Goal: Task Accomplishment & Management: Complete application form

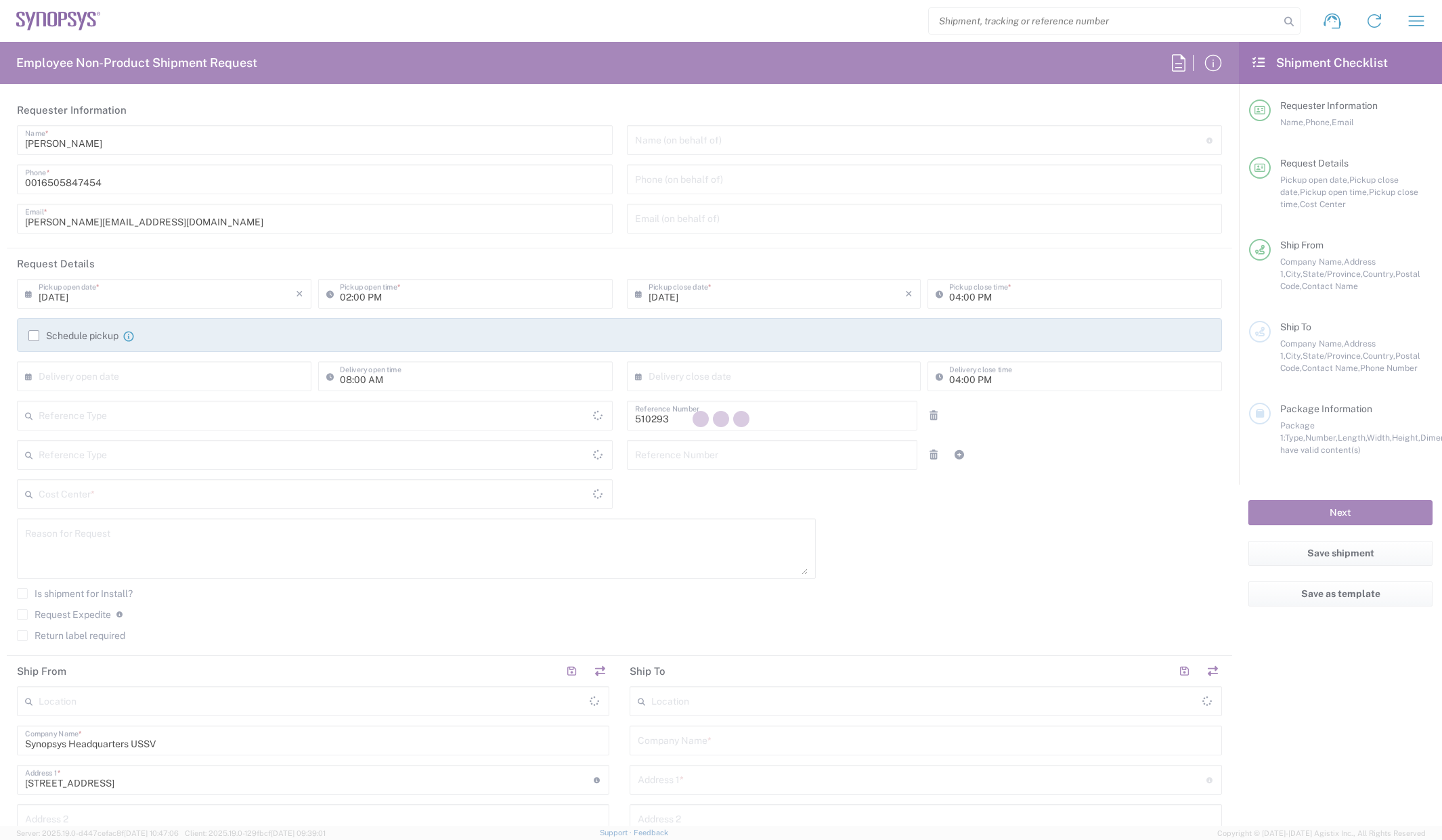
type input "Department"
type input "US01, SDG, Admin 510293"
type input "Delivered at Place"
type input "[GEOGRAPHIC_DATA]"
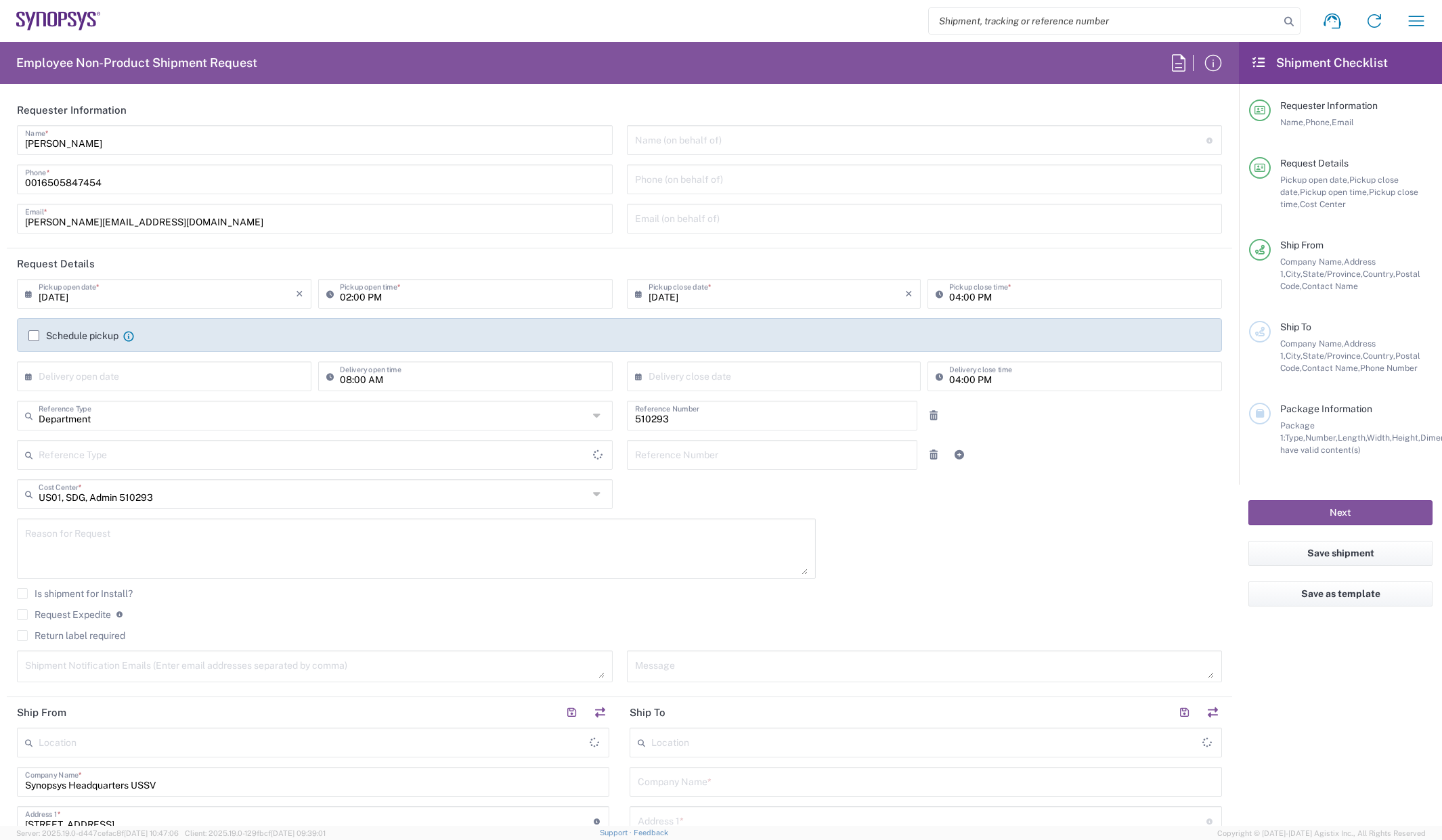
type input "[US_STATE]"
type input "[GEOGRAPHIC_DATA]"
type input "Headquarters USSV"
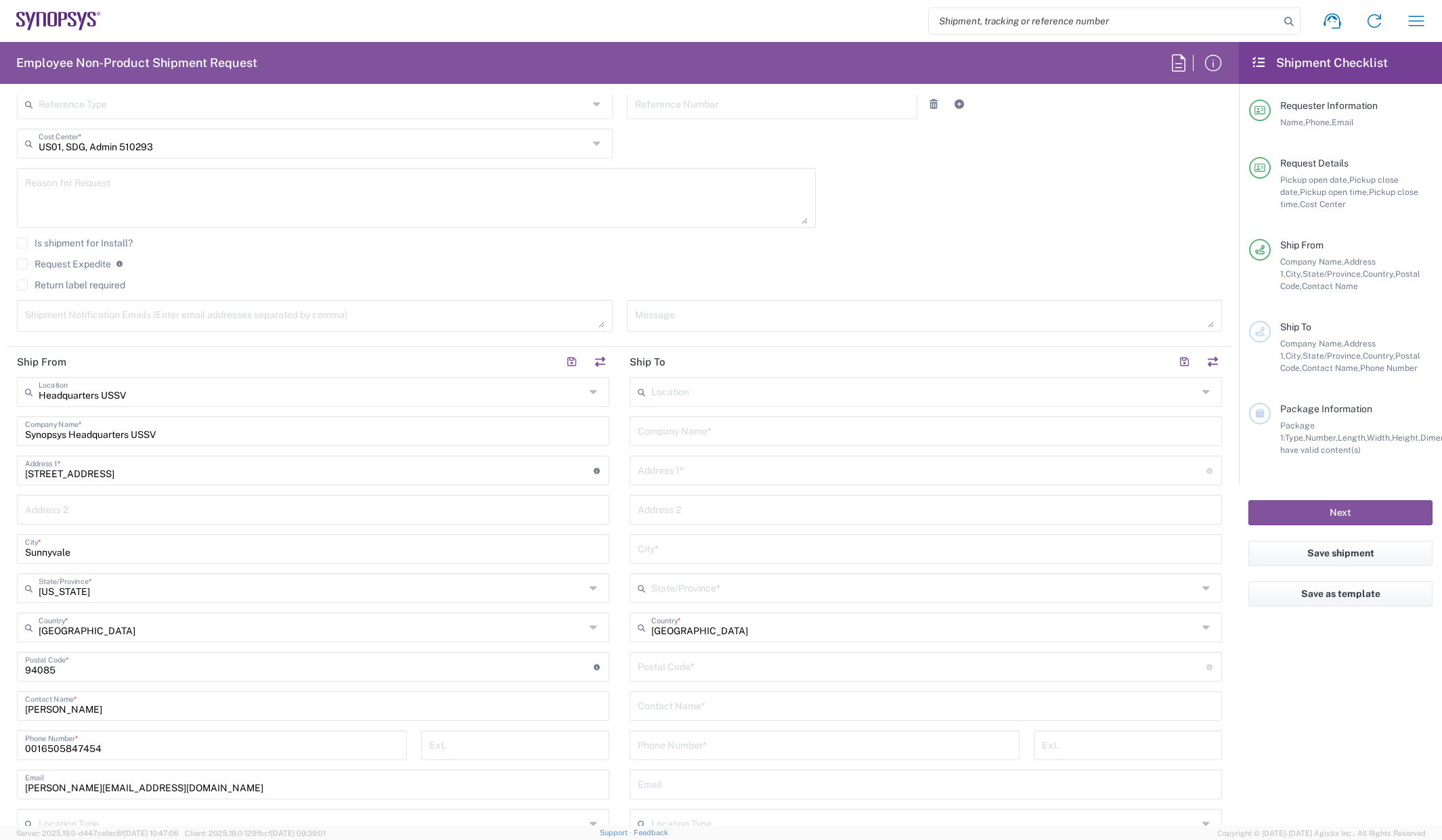
scroll to position [406, 0]
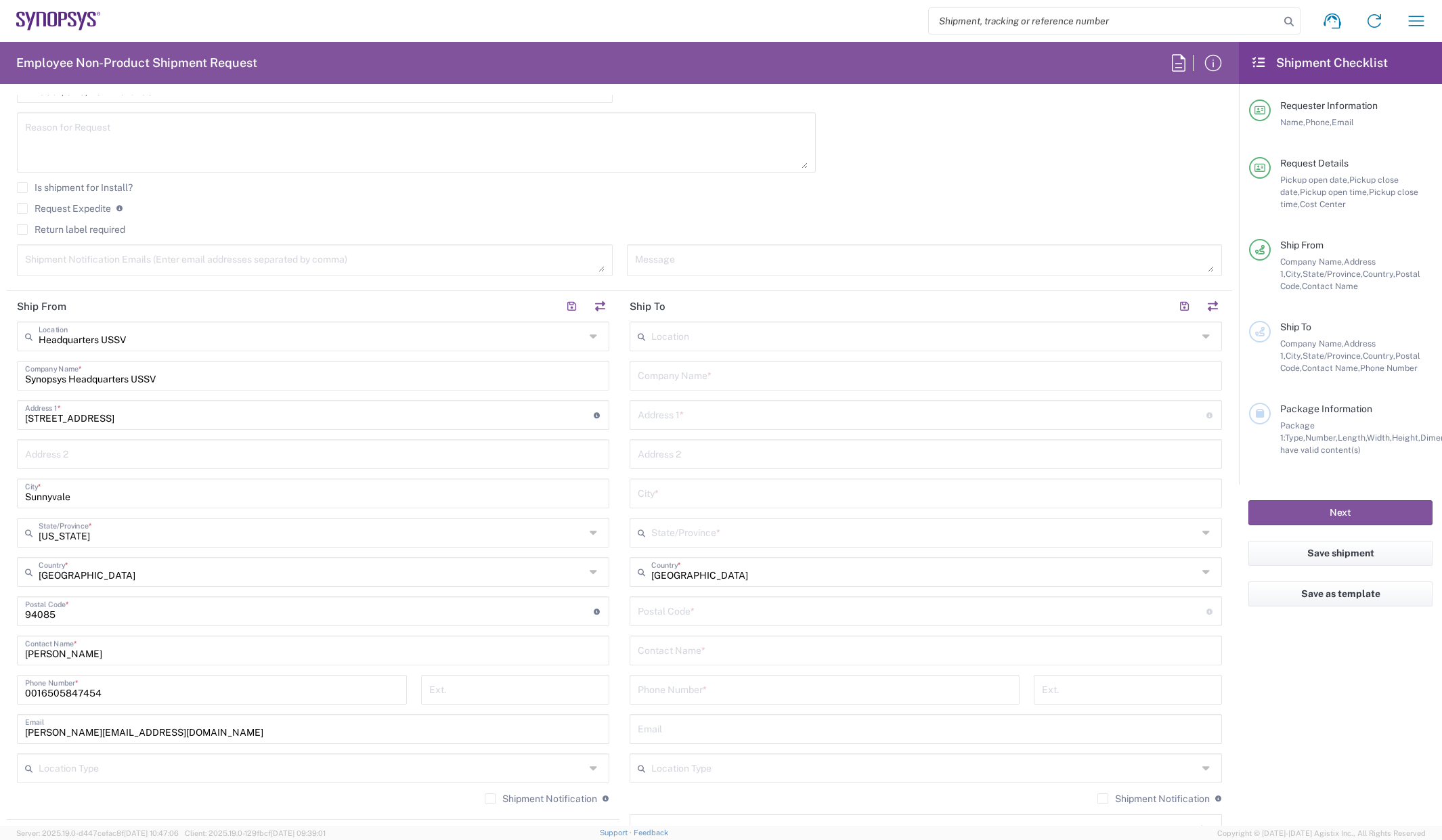
click at [685, 332] on input "text" at bounding box center [924, 336] width 546 height 24
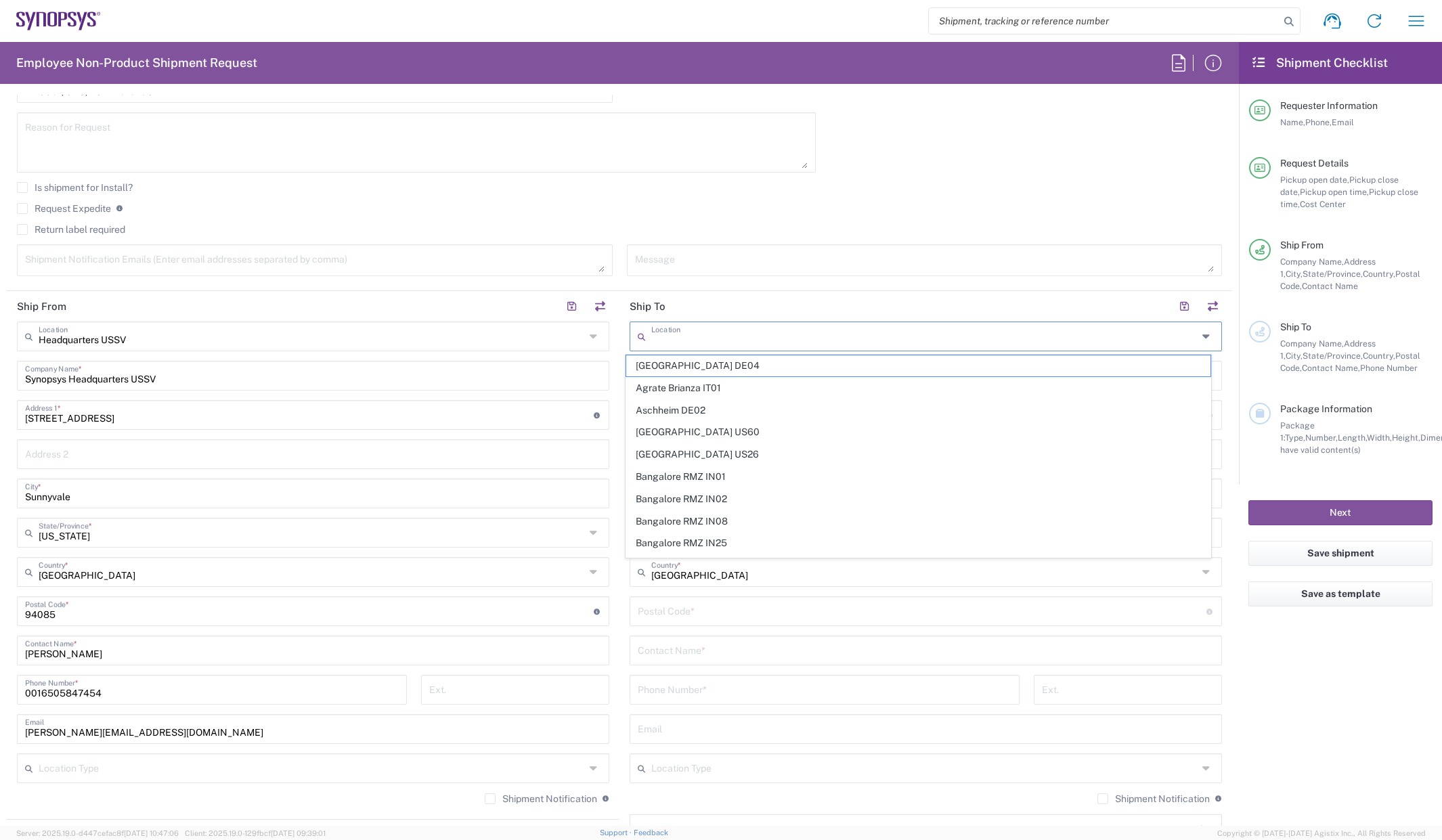
click at [685, 332] on input "text" at bounding box center [924, 336] width 546 height 24
click at [825, 208] on agx-checkbox-control "Request Expedite If expedite is checked you will be unable to rate and book thi…" at bounding box center [620, 208] width 1205 height 12
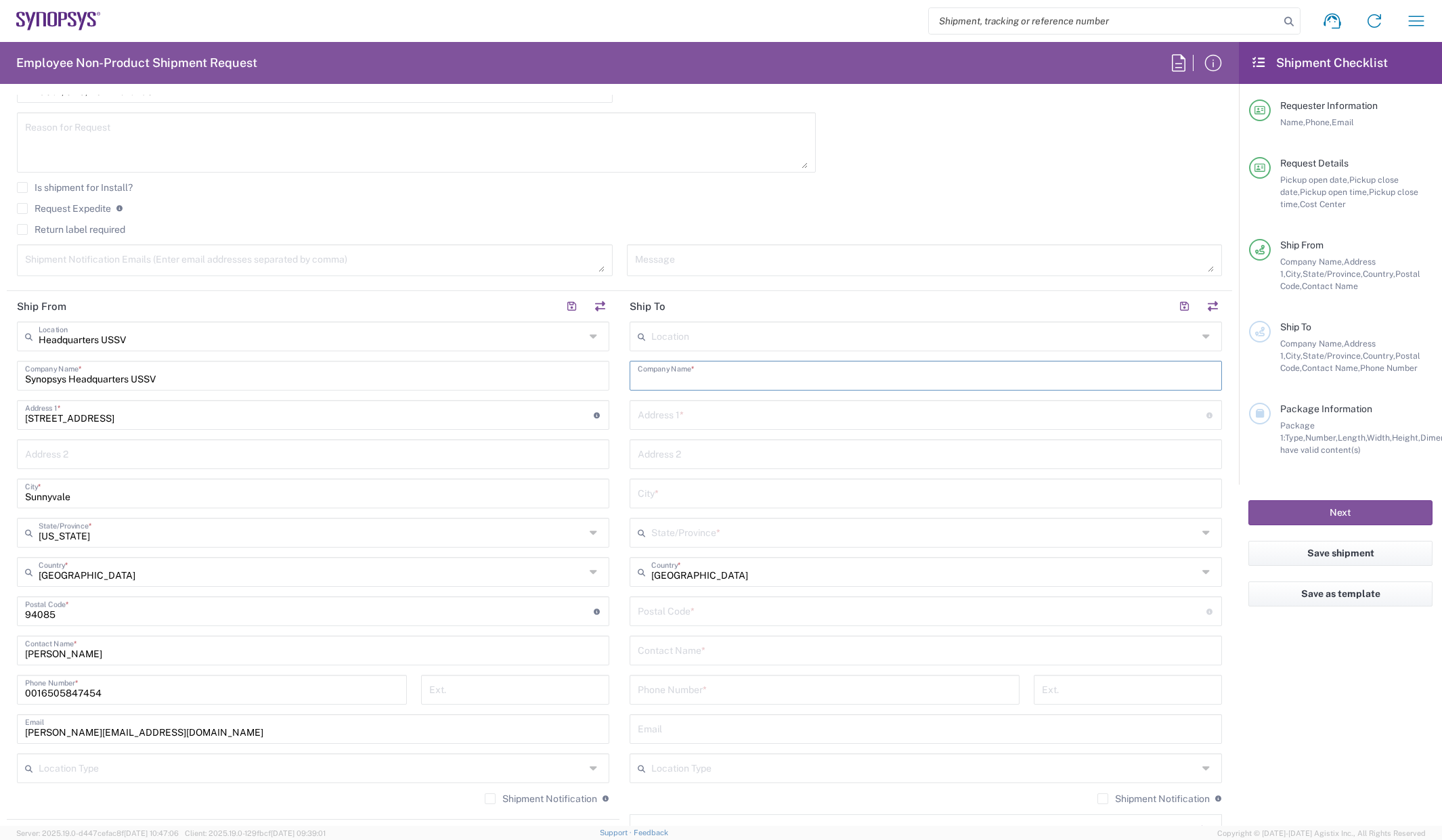
click at [721, 376] on input "text" at bounding box center [926, 375] width 576 height 24
click at [722, 377] on input "text" at bounding box center [926, 375] width 576 height 24
type input "s"
type input "R"
click at [708, 649] on div "Contact Name *" at bounding box center [925, 650] width 592 height 29
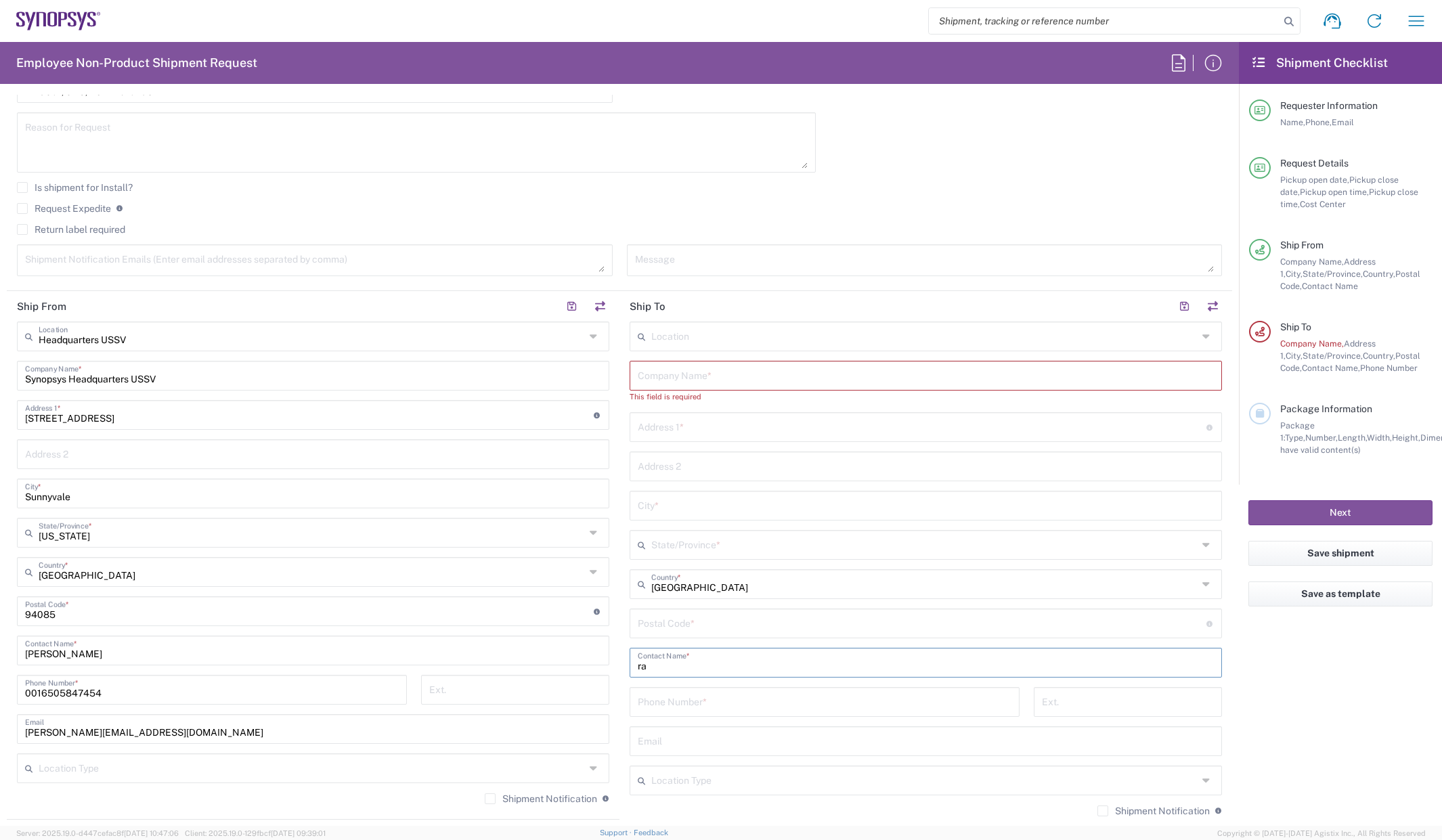
type input "r"
type input "Rahul"
drag, startPoint x: 849, startPoint y: 216, endPoint x: 858, endPoint y: 199, distance: 19.2
click at [849, 216] on div "Request Expedite If expedite is checked you will be unable to rate and book thi…" at bounding box center [620, 213] width 1205 height 22
click at [753, 425] on input "text" at bounding box center [922, 426] width 569 height 24
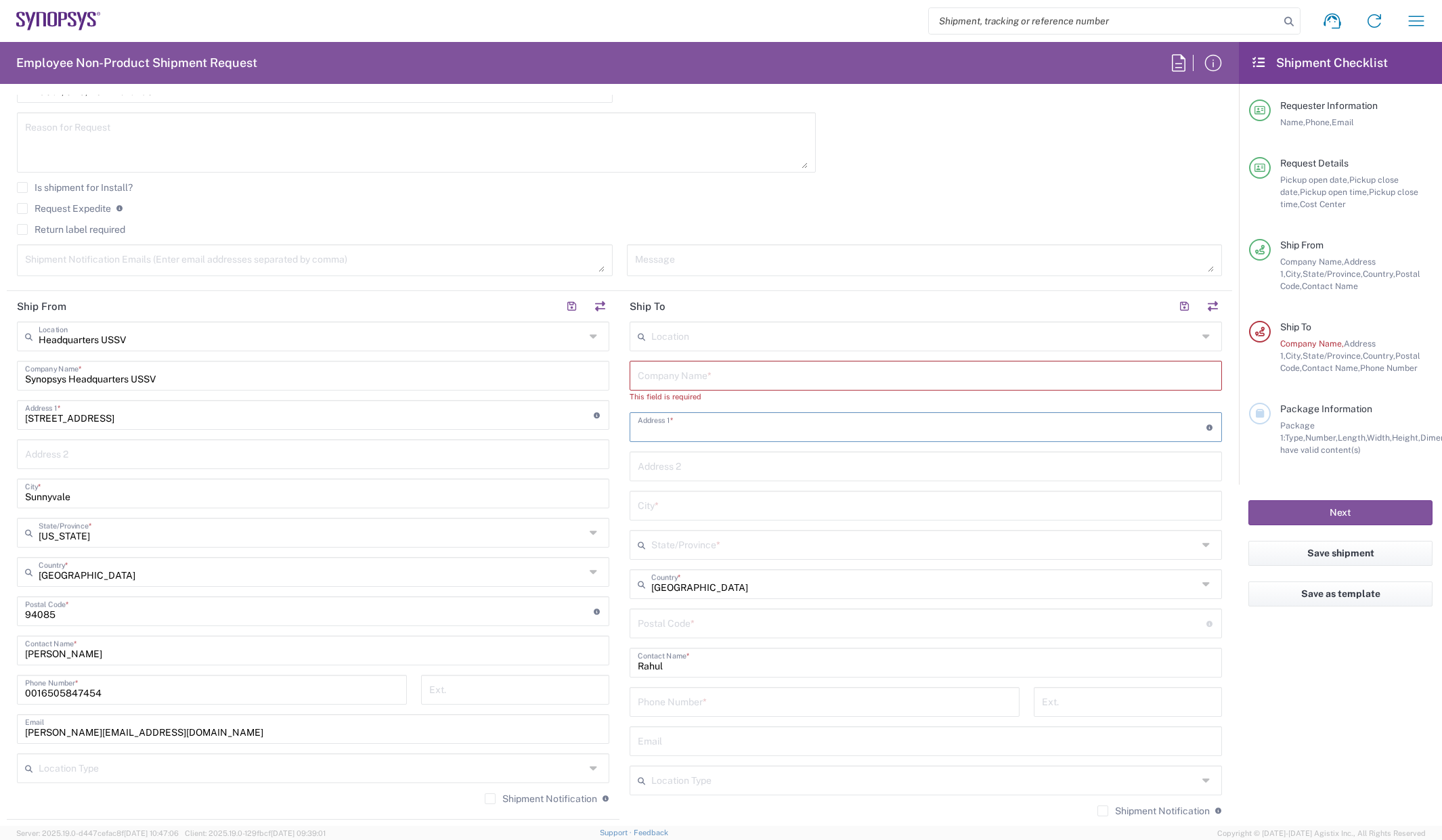
paste input "[STREET_ADDRESS]"
drag, startPoint x: 827, startPoint y: 427, endPoint x: 716, endPoint y: 431, distance: 111.1
click at [716, 431] on input "[STREET_ADDRESS]" at bounding box center [922, 426] width 569 height 24
type input "[STREET_ADDRESS]"
click at [713, 459] on input "text" at bounding box center [926, 466] width 576 height 24
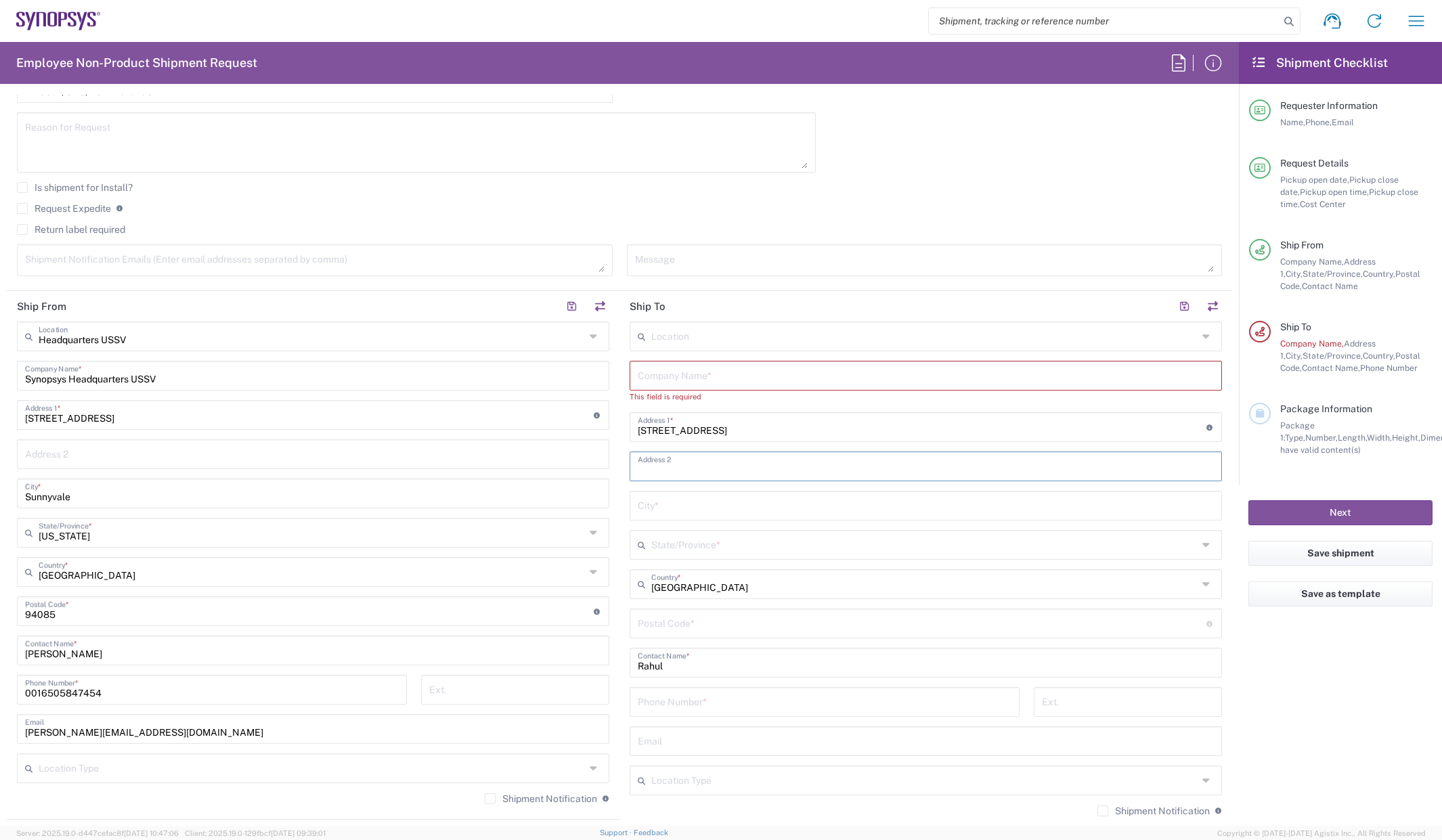
paste input "Apt 6J, [GEOGRAPHIC_DATA], [GEOGRAPHIC_DATA]-10036"
drag, startPoint x: 745, startPoint y: 466, endPoint x: 665, endPoint y: 466, distance: 80.0
click at [665, 466] on input "Apt 6J, [GEOGRAPHIC_DATA], [GEOGRAPHIC_DATA]-10036" at bounding box center [926, 466] width 576 height 24
type input "Apt 6J"
click at [669, 502] on input "text" at bounding box center [926, 505] width 576 height 24
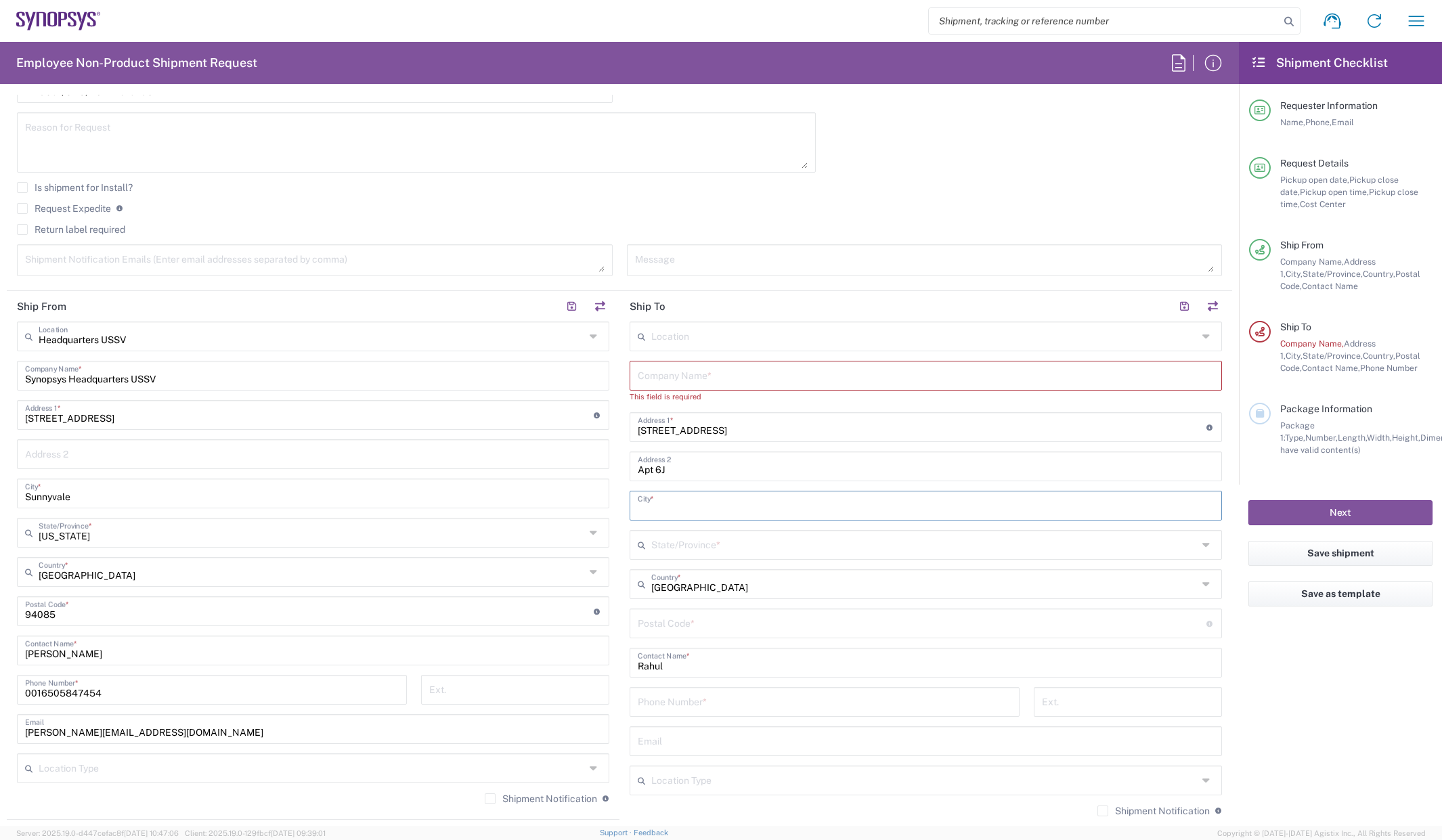
paste input "[GEOGRAPHIC_DATA], [GEOGRAPHIC_DATA]-10036"
drag, startPoint x: 699, startPoint y: 508, endPoint x: 652, endPoint y: 507, distance: 47.0
click at [652, 507] on input "[GEOGRAPHIC_DATA], [GEOGRAPHIC_DATA]-10036" at bounding box center [926, 505] width 576 height 24
type input "[US_STATE]"
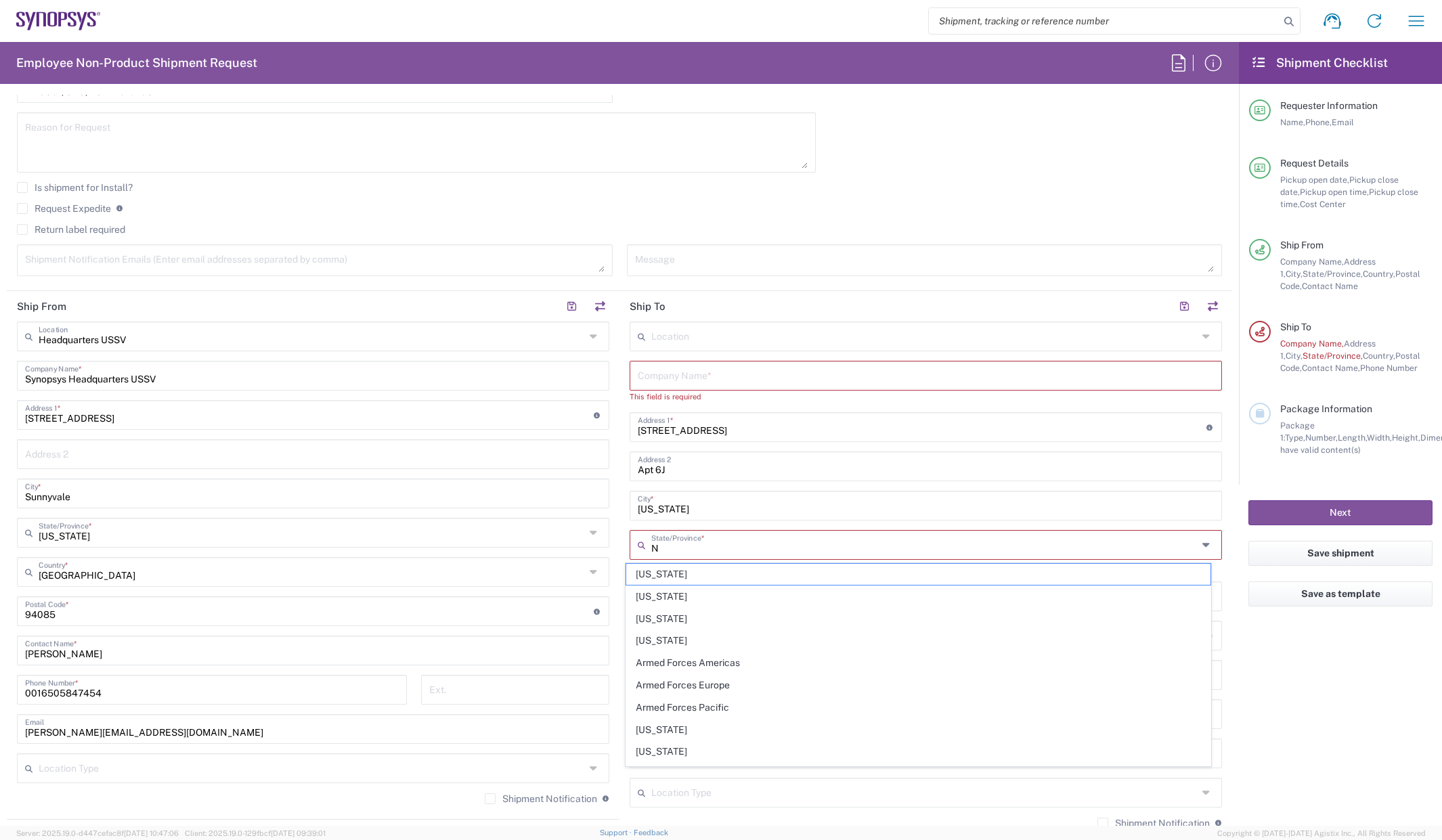
type input "NY"
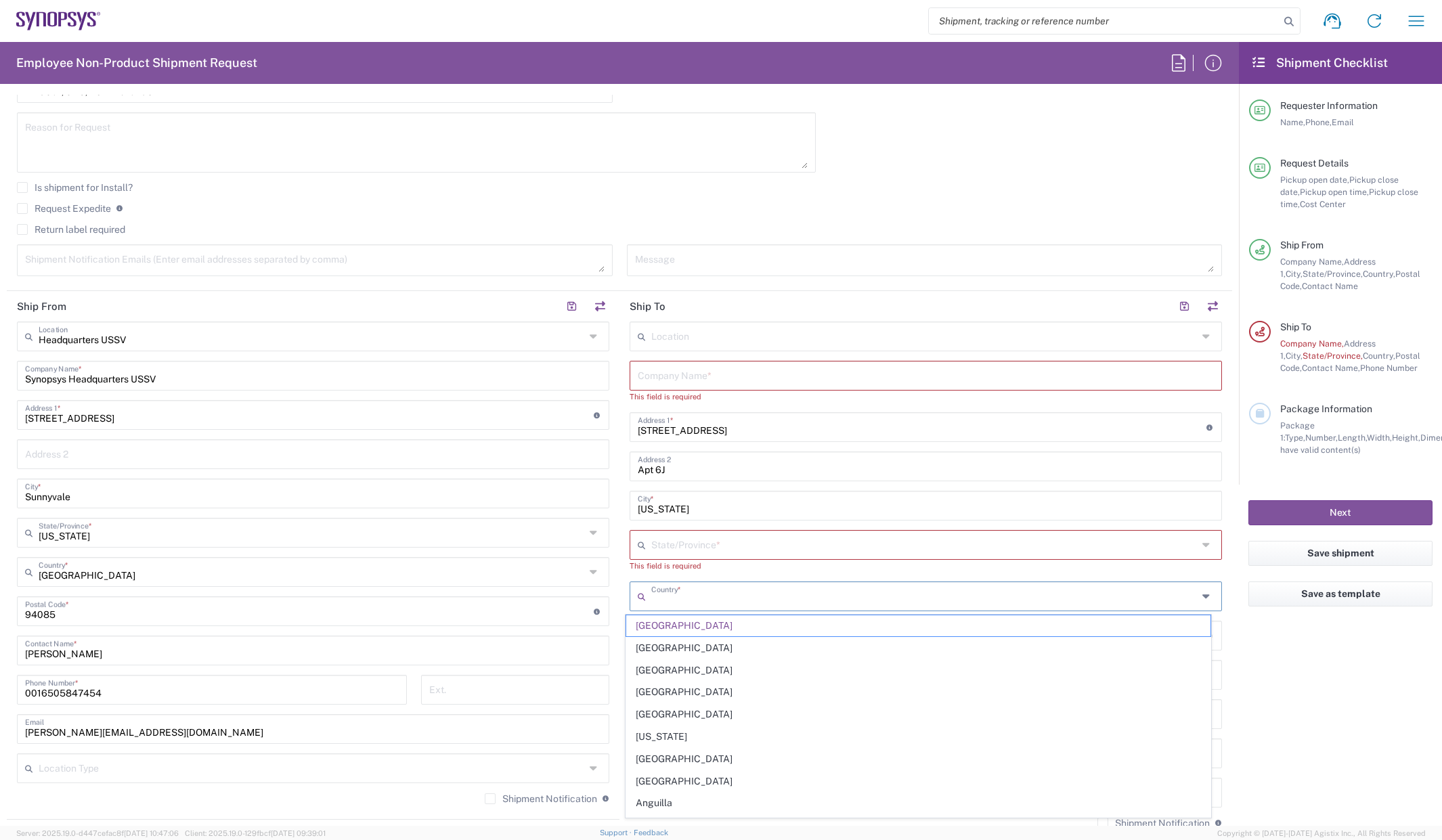
click at [735, 536] on input "text" at bounding box center [924, 544] width 546 height 24
type input "[GEOGRAPHIC_DATA]"
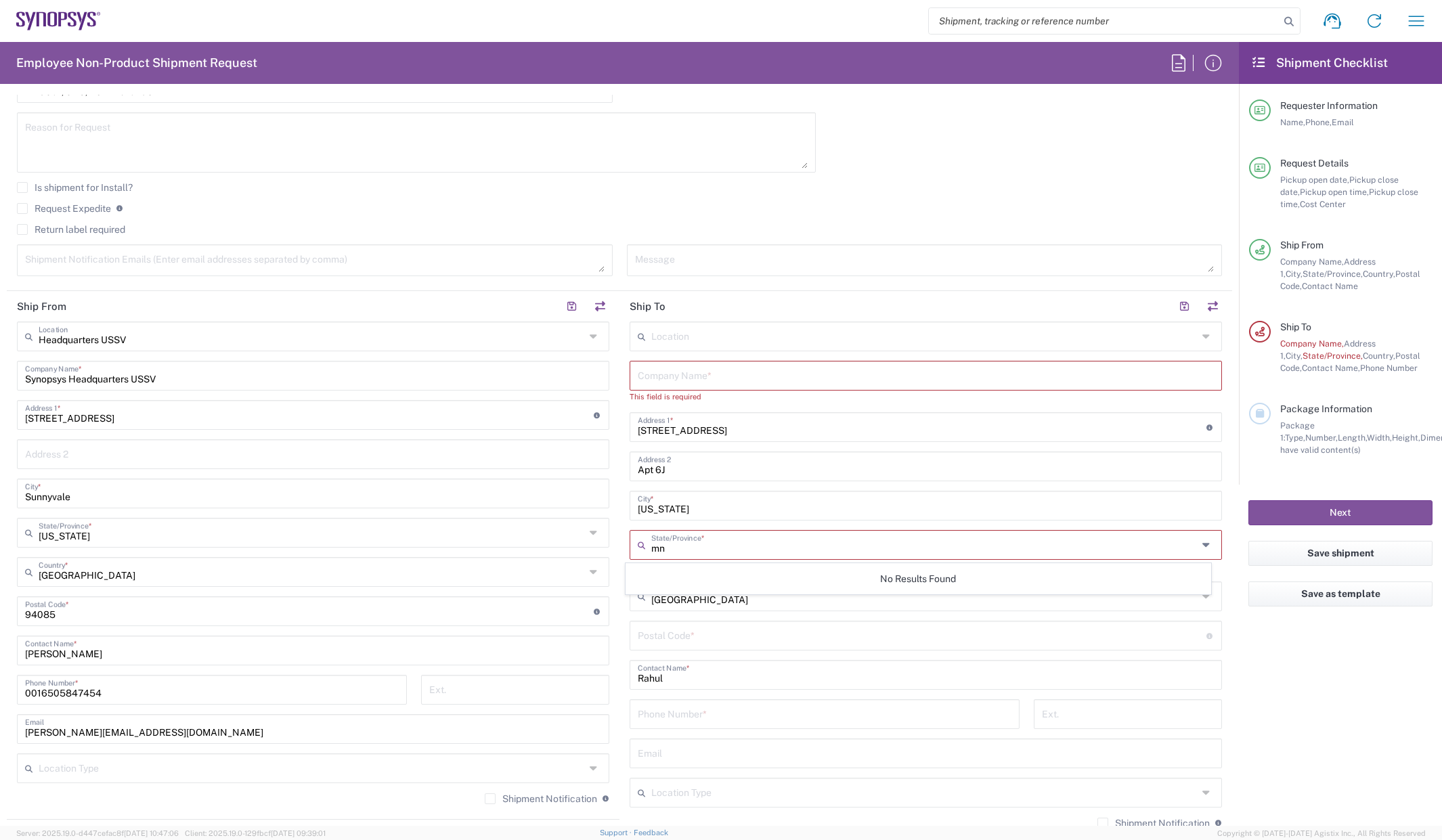
type input "m"
click at [666, 575] on span "[US_STATE]" at bounding box center [919, 575] width 585 height 21
type input "[US_STATE]"
click at [693, 627] on input "undefined" at bounding box center [922, 622] width 569 height 24
paste input "NY-10036"
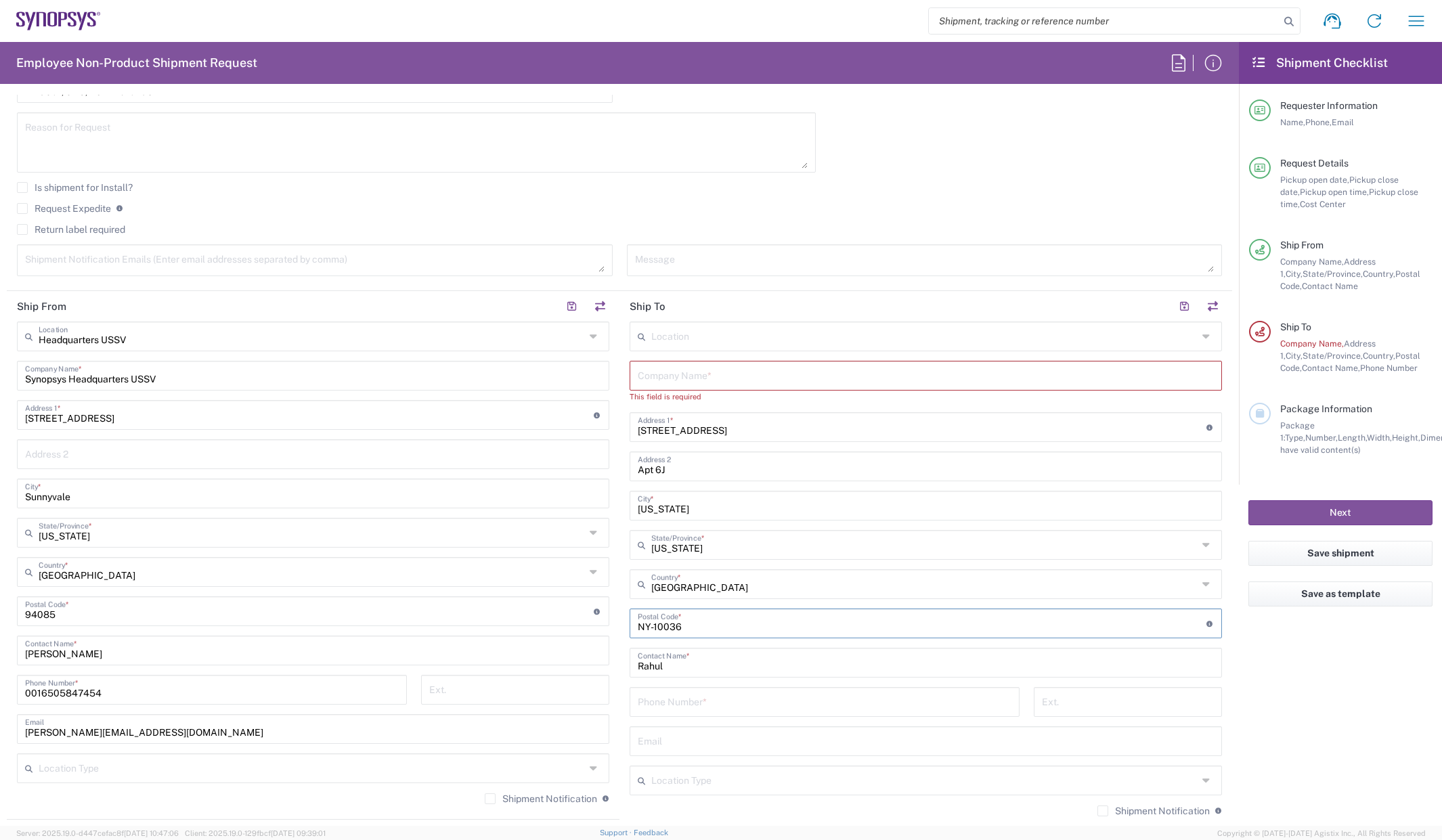
click at [650, 626] on input "undefined" at bounding box center [922, 622] width 569 height 24
type input "10036"
type input "T"
type input "[PERSON_NAME]"
click at [704, 698] on input "tel" at bounding box center [825, 701] width 374 height 24
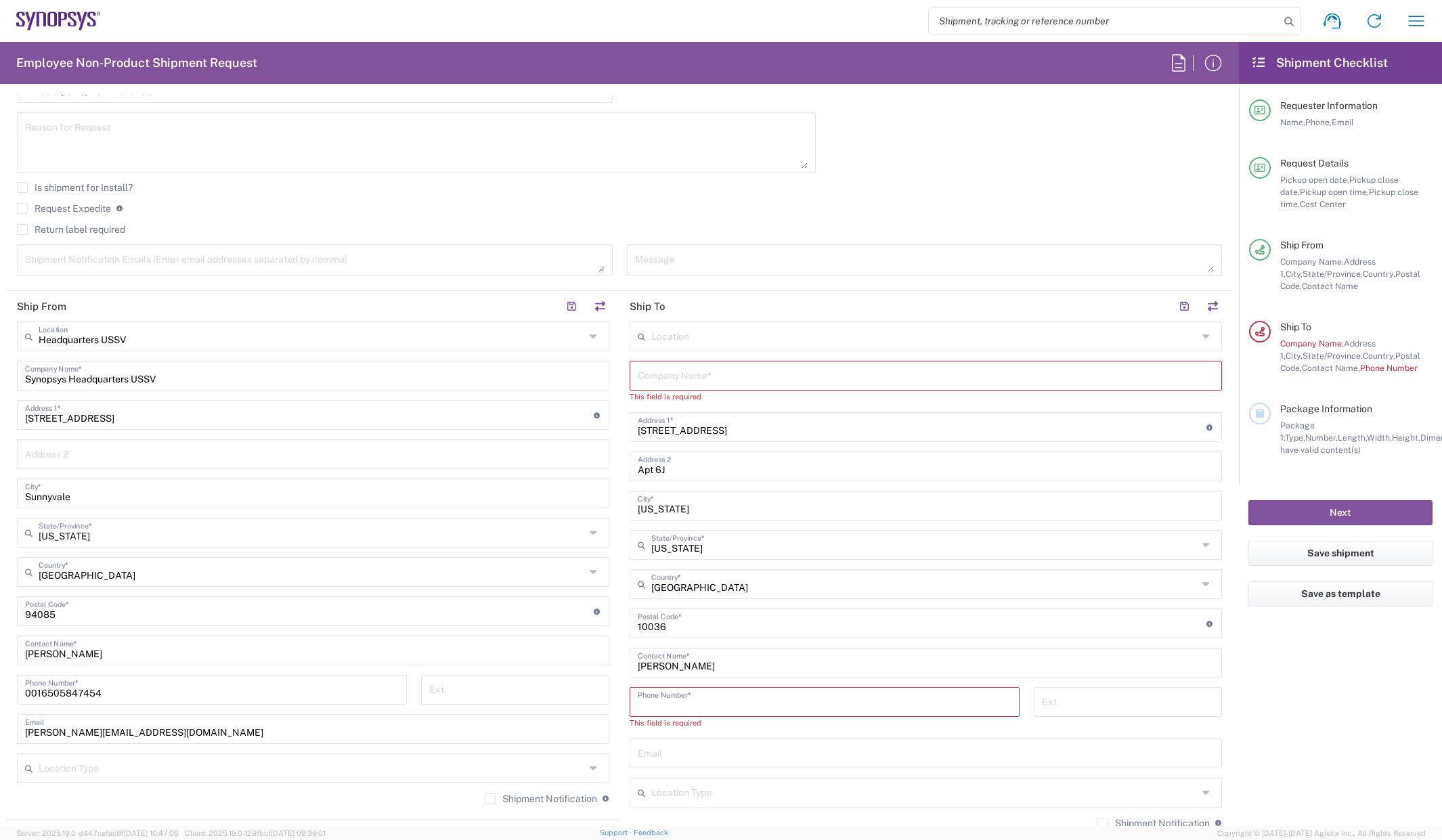
paste input "19084032812"
click at [638, 705] on input "19084032812" at bounding box center [825, 701] width 374 height 24
type input "[PHONE_NUMBER]"
click at [820, 621] on input "undefined" at bounding box center [922, 622] width 569 height 24
click at [702, 364] on input "text" at bounding box center [926, 375] width 576 height 24
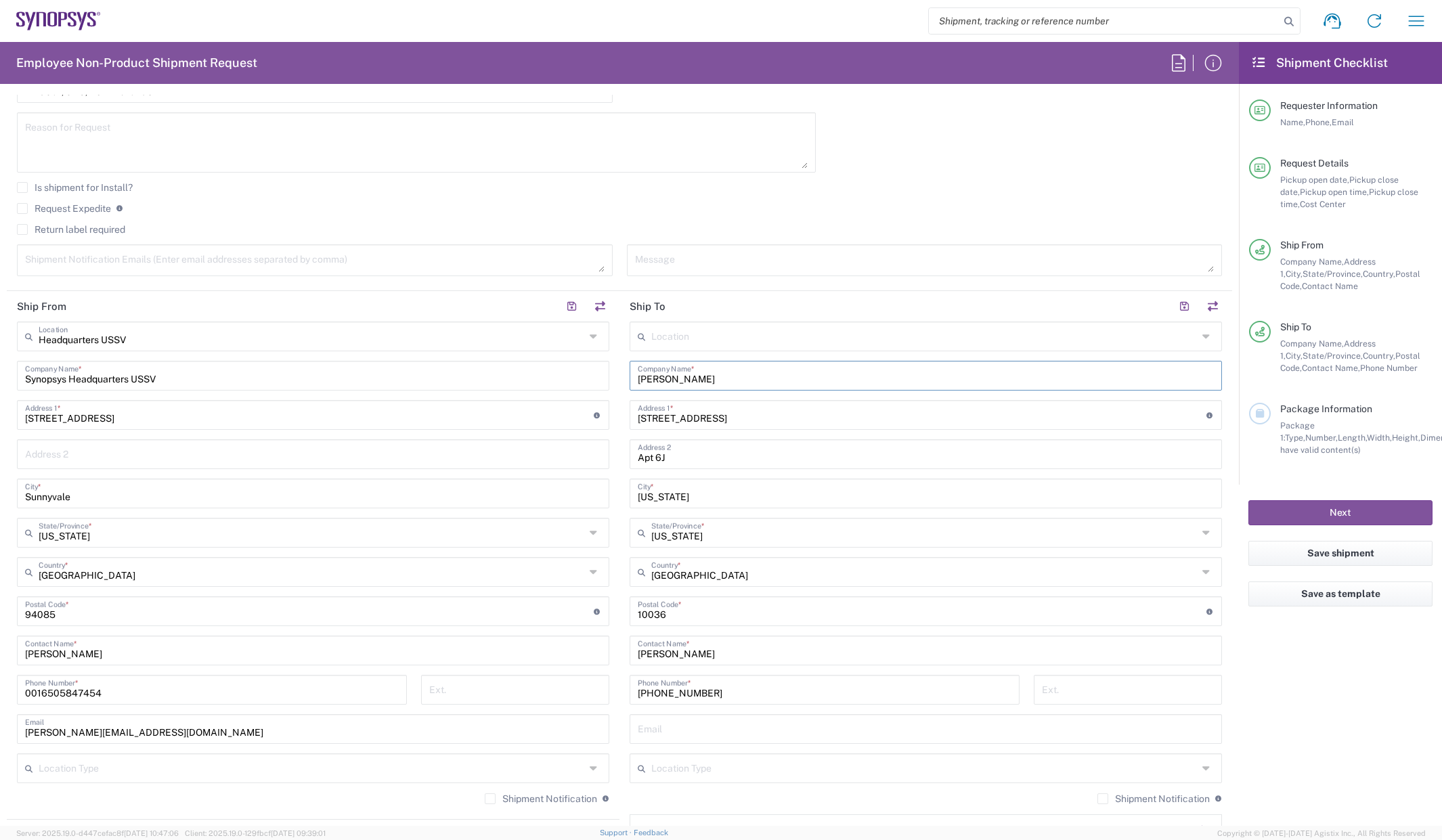
type input "[PERSON_NAME]"
click at [792, 222] on div "Request Expedite If expedite is checked you will be unable to rate and book thi…" at bounding box center [620, 213] width 1205 height 22
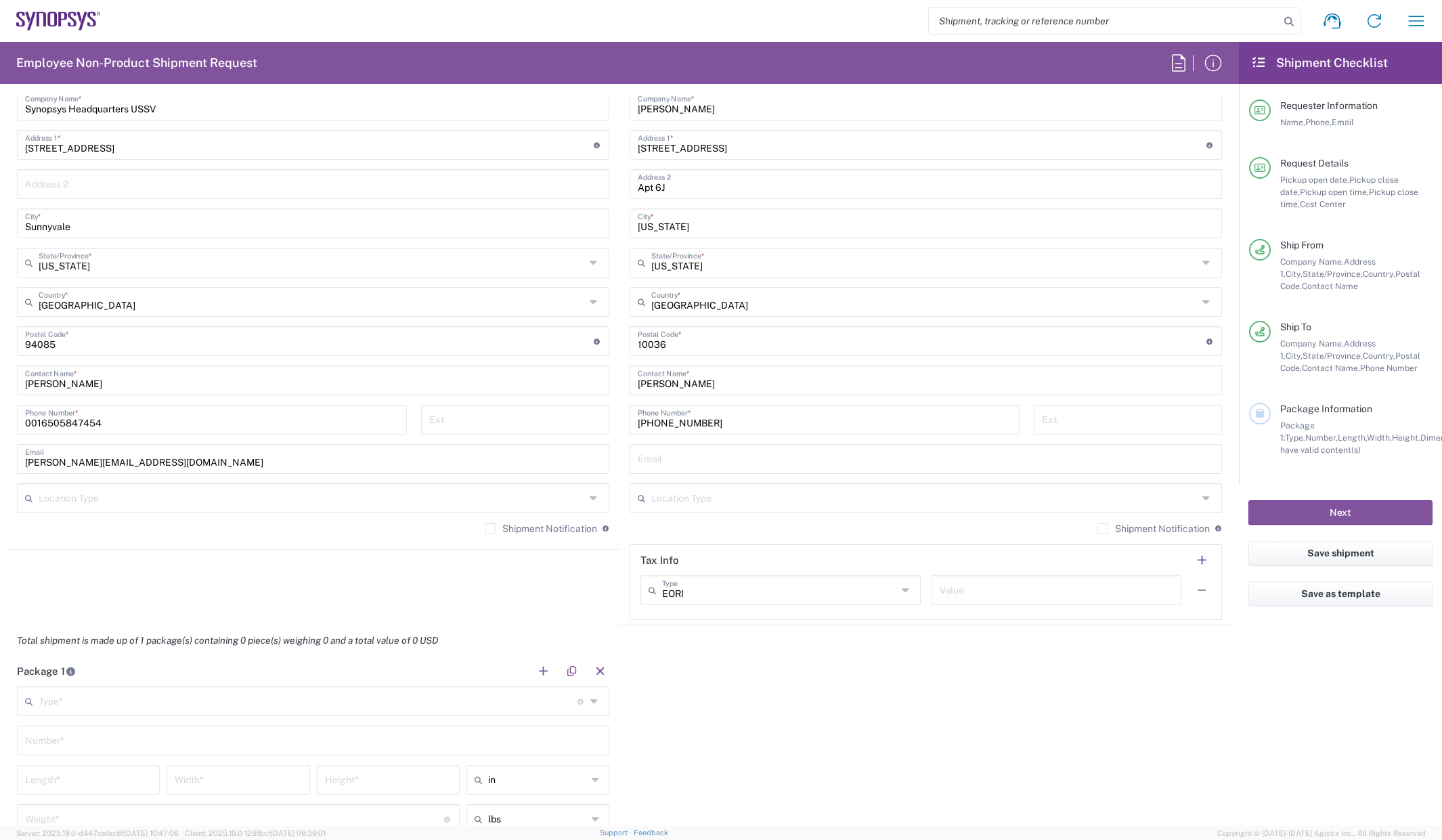
scroll to position [677, 0]
click at [651, 461] on input "text" at bounding box center [926, 457] width 576 height 24
click at [721, 459] on input "text" at bounding box center [926, 457] width 576 height 24
paste input "[EMAIL_ADDRESS][DOMAIN_NAME]"
click at [650, 461] on input "[EMAIL_ADDRESS][DOMAIN_NAME]" at bounding box center [926, 457] width 576 height 24
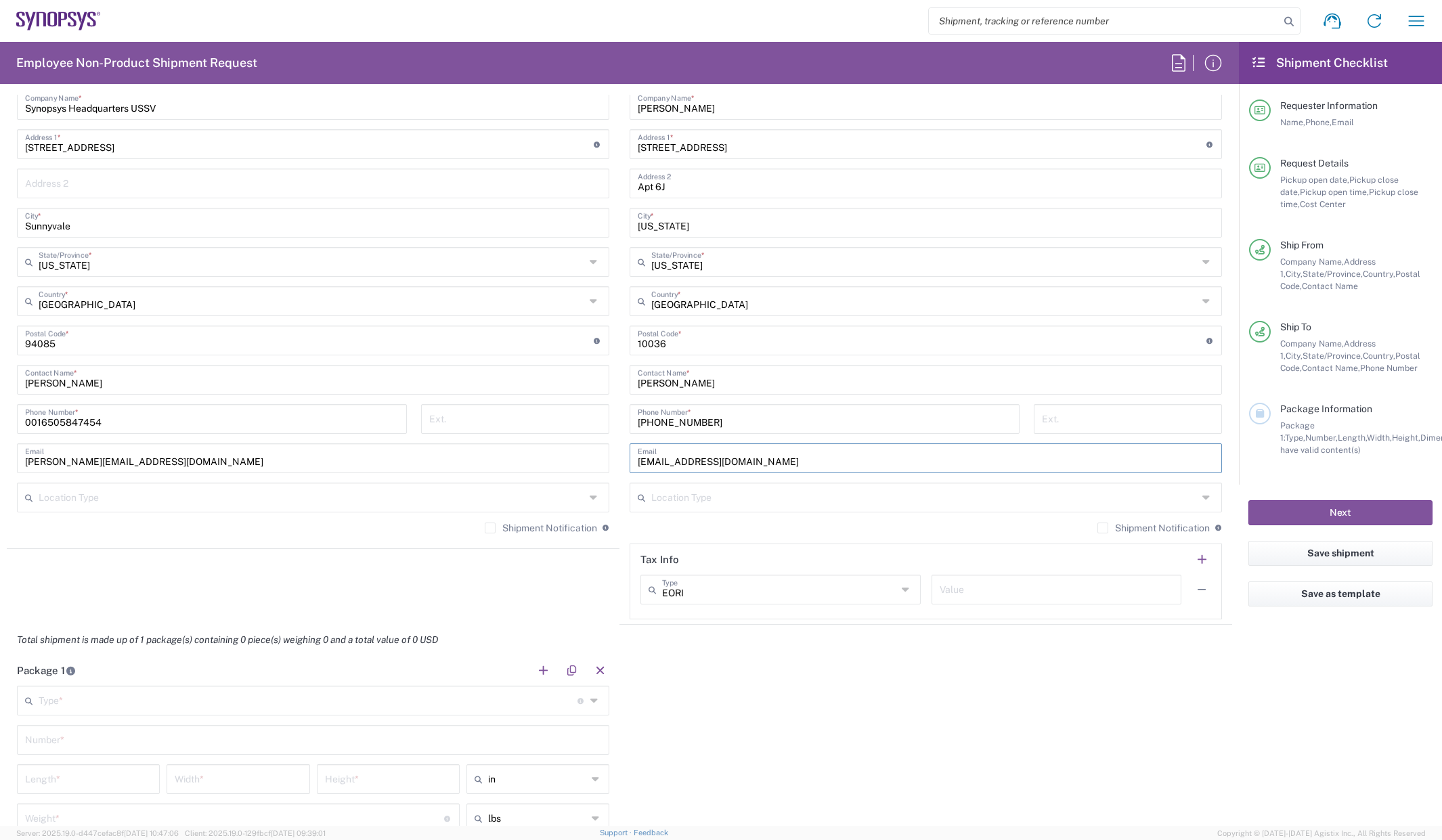
type input "[EMAIL_ADDRESS][DOMAIN_NAME]"
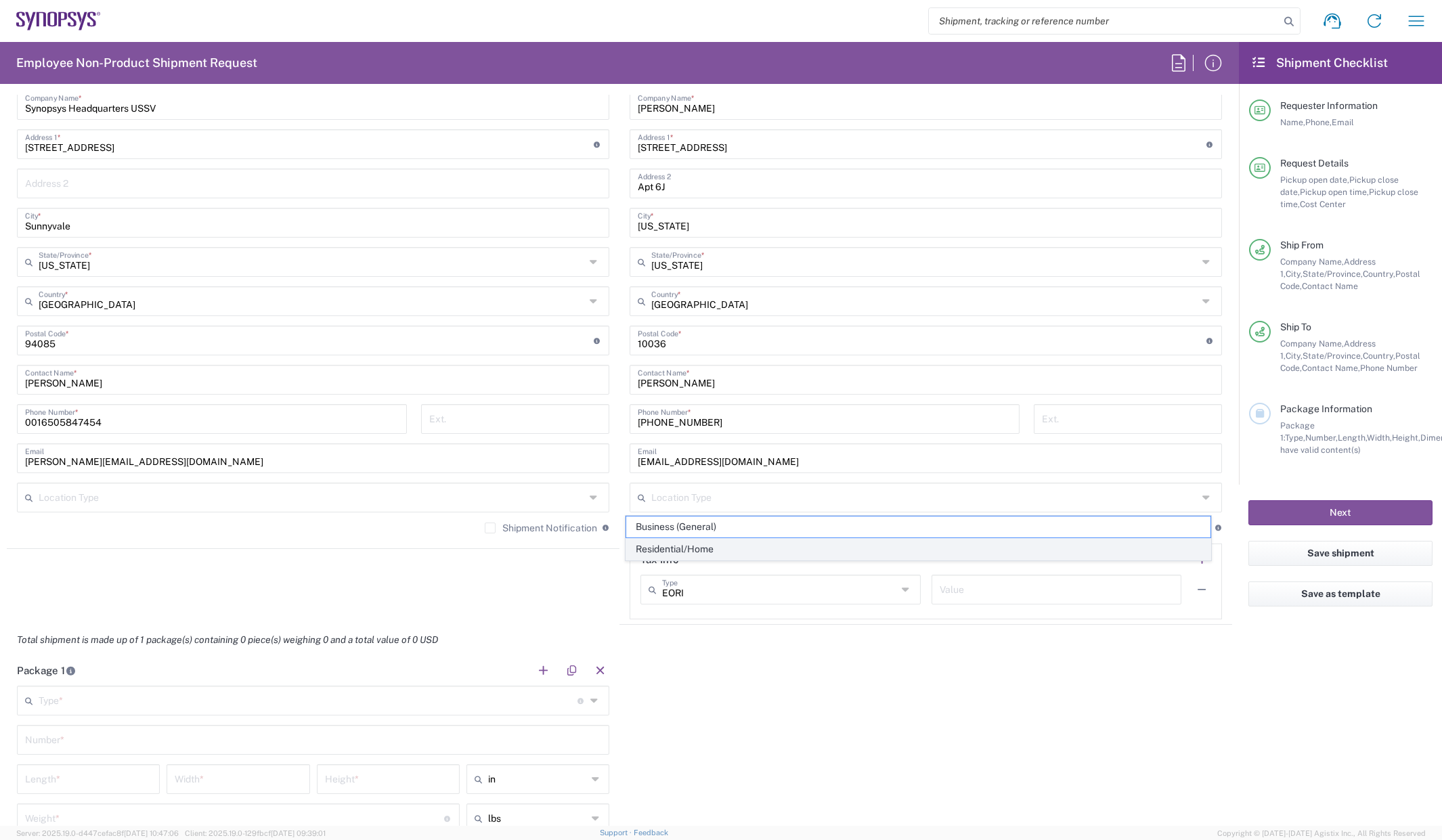
click at [700, 543] on span "Residential/Home" at bounding box center [919, 549] width 585 height 21
type input "Residential/Home"
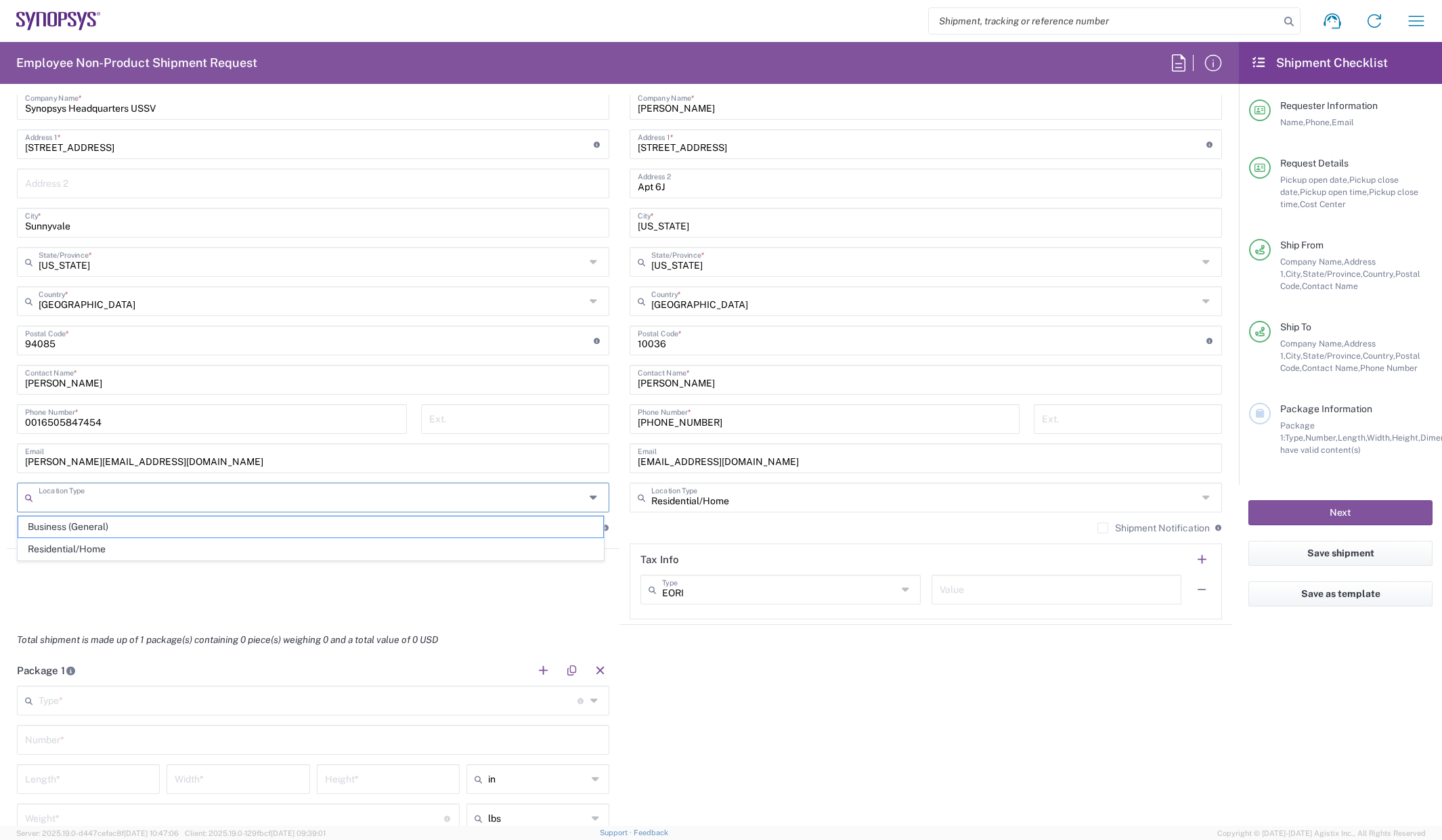
click at [230, 501] on input "text" at bounding box center [312, 497] width 546 height 24
click at [120, 529] on span "Business (General)" at bounding box center [310, 527] width 585 height 21
type input "Business (General)"
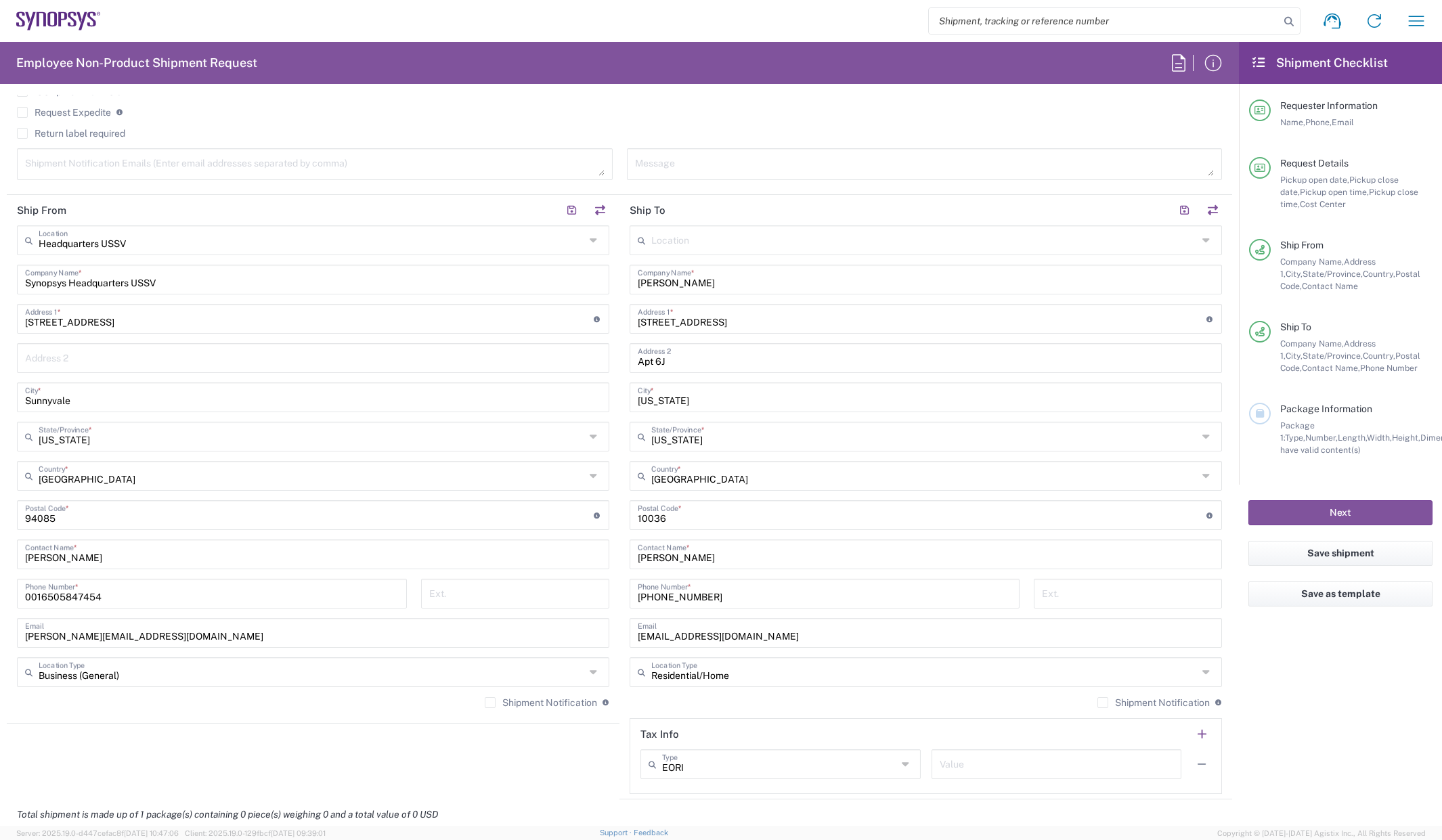
scroll to position [406, 0]
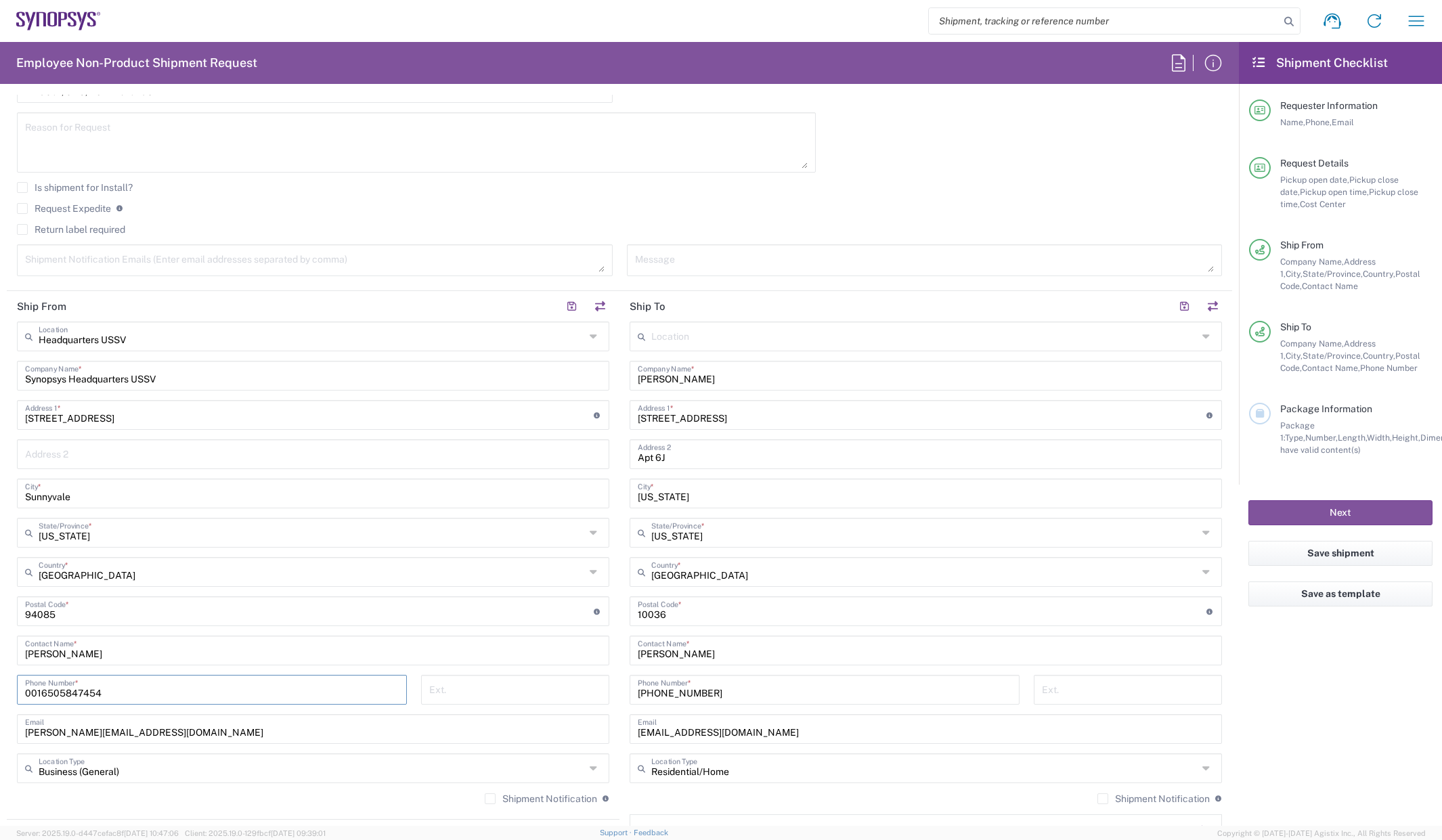
drag, startPoint x: 127, startPoint y: 694, endPoint x: 60, endPoint y: 696, distance: 67.0
click at [60, 696] on input "0016505847454" at bounding box center [212, 689] width 374 height 24
type input "0"
type input "[PHONE_NUMBER]"
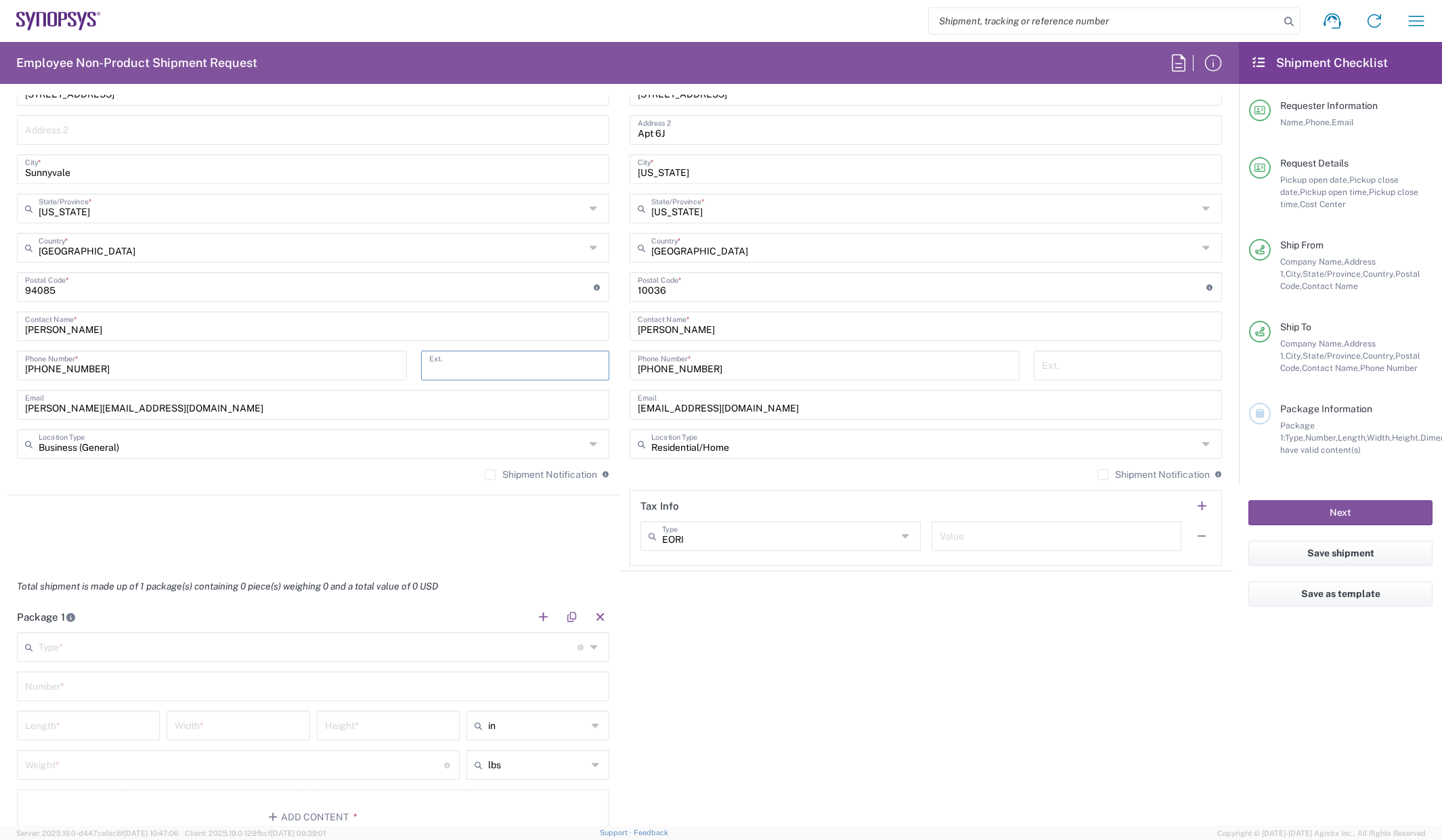
scroll to position [744, 0]
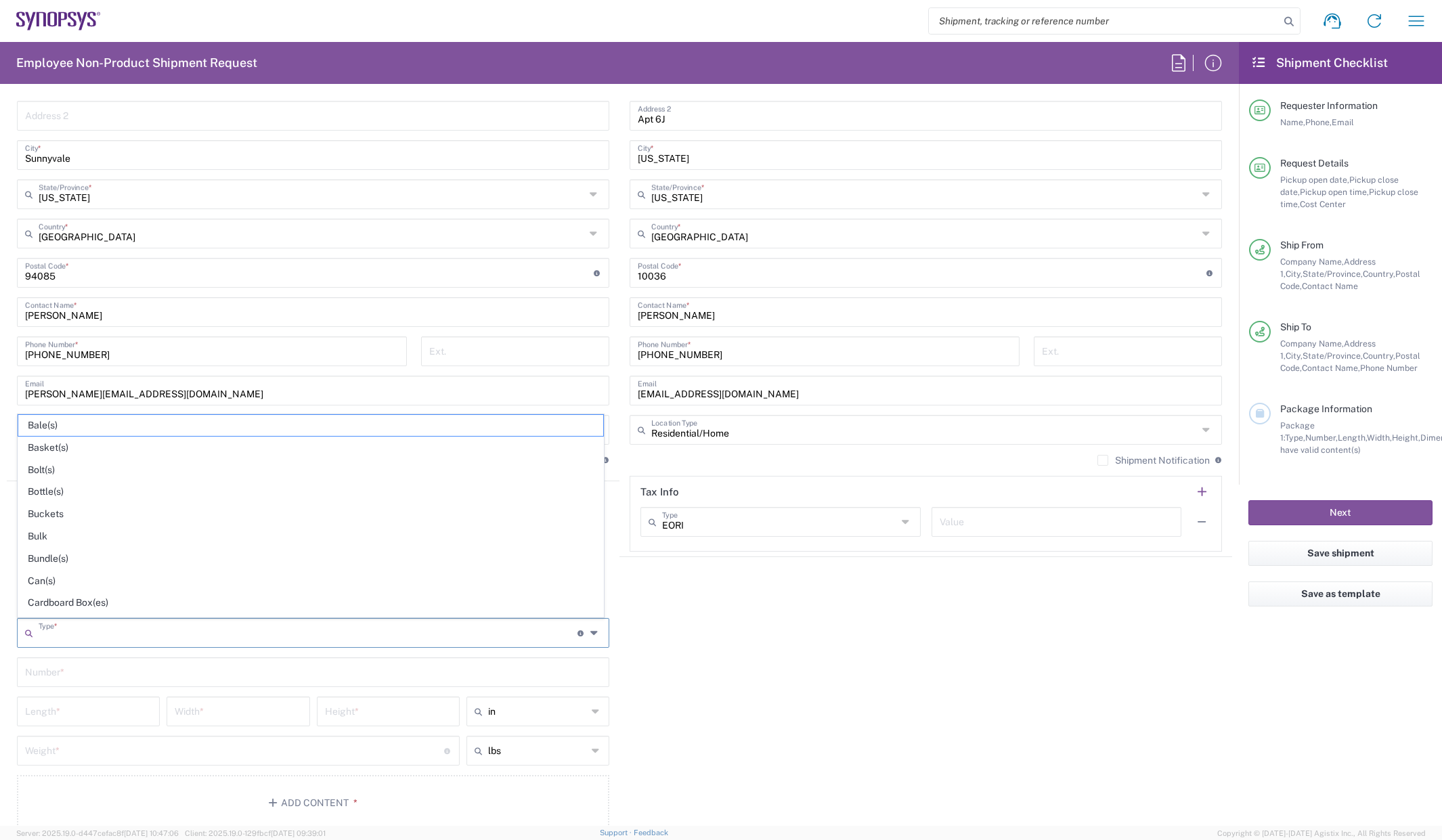
click at [110, 639] on input "text" at bounding box center [308, 632] width 539 height 24
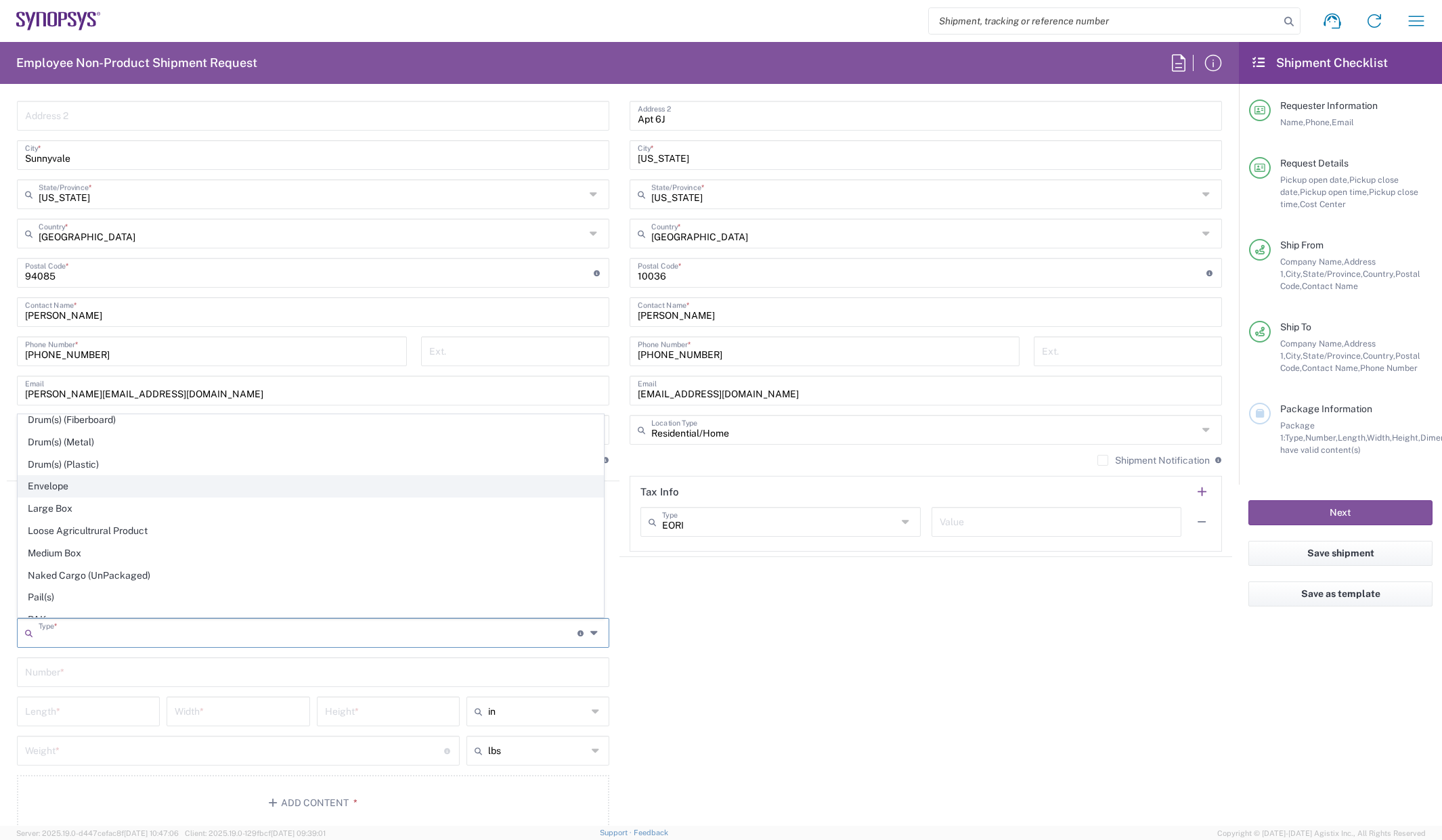
click at [104, 486] on span "Envelope" at bounding box center [310, 487] width 585 height 21
type input "Envelope"
type input "1"
type input "9.5"
type input "12.5"
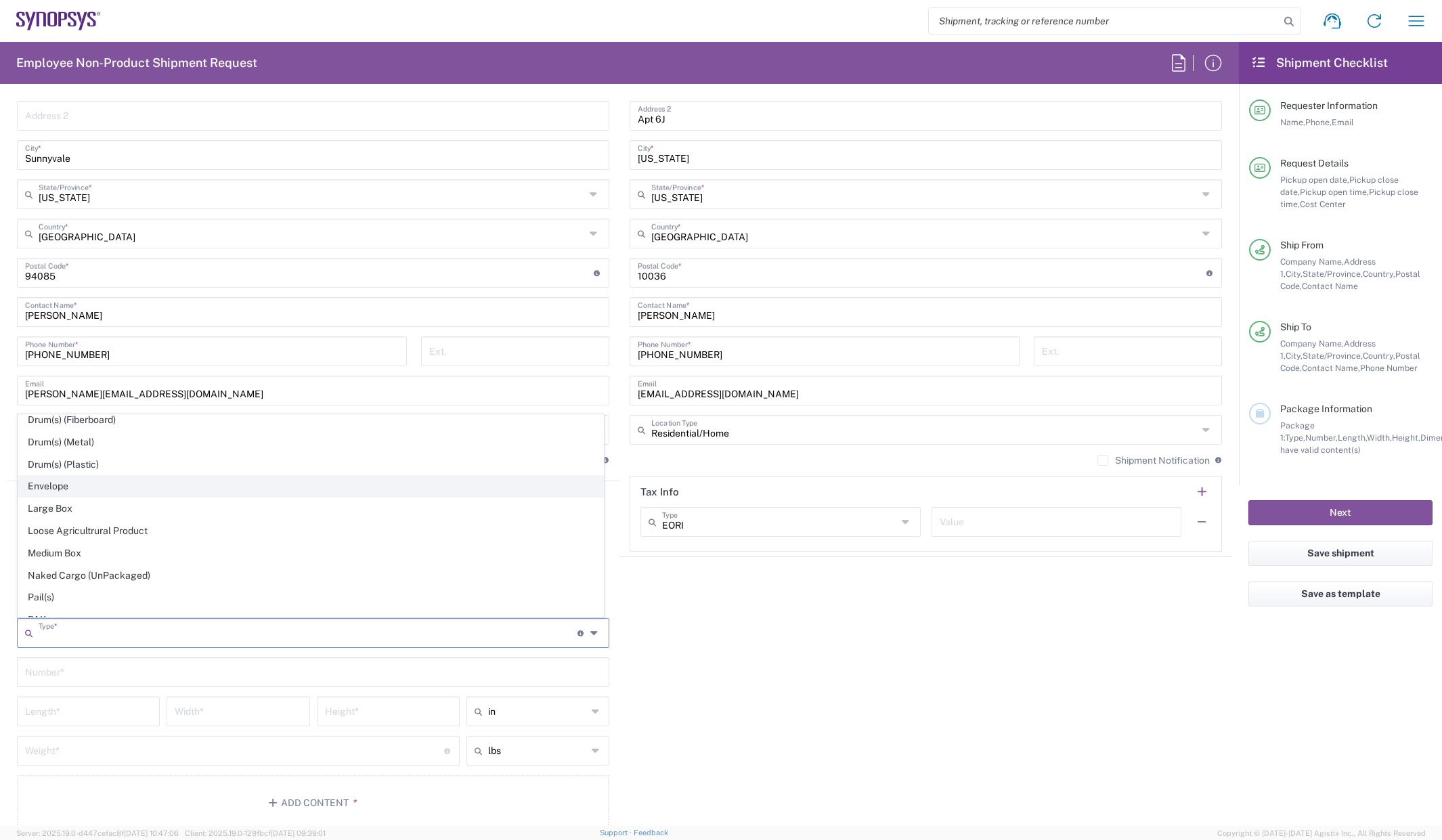
type input "0.25"
type input "1"
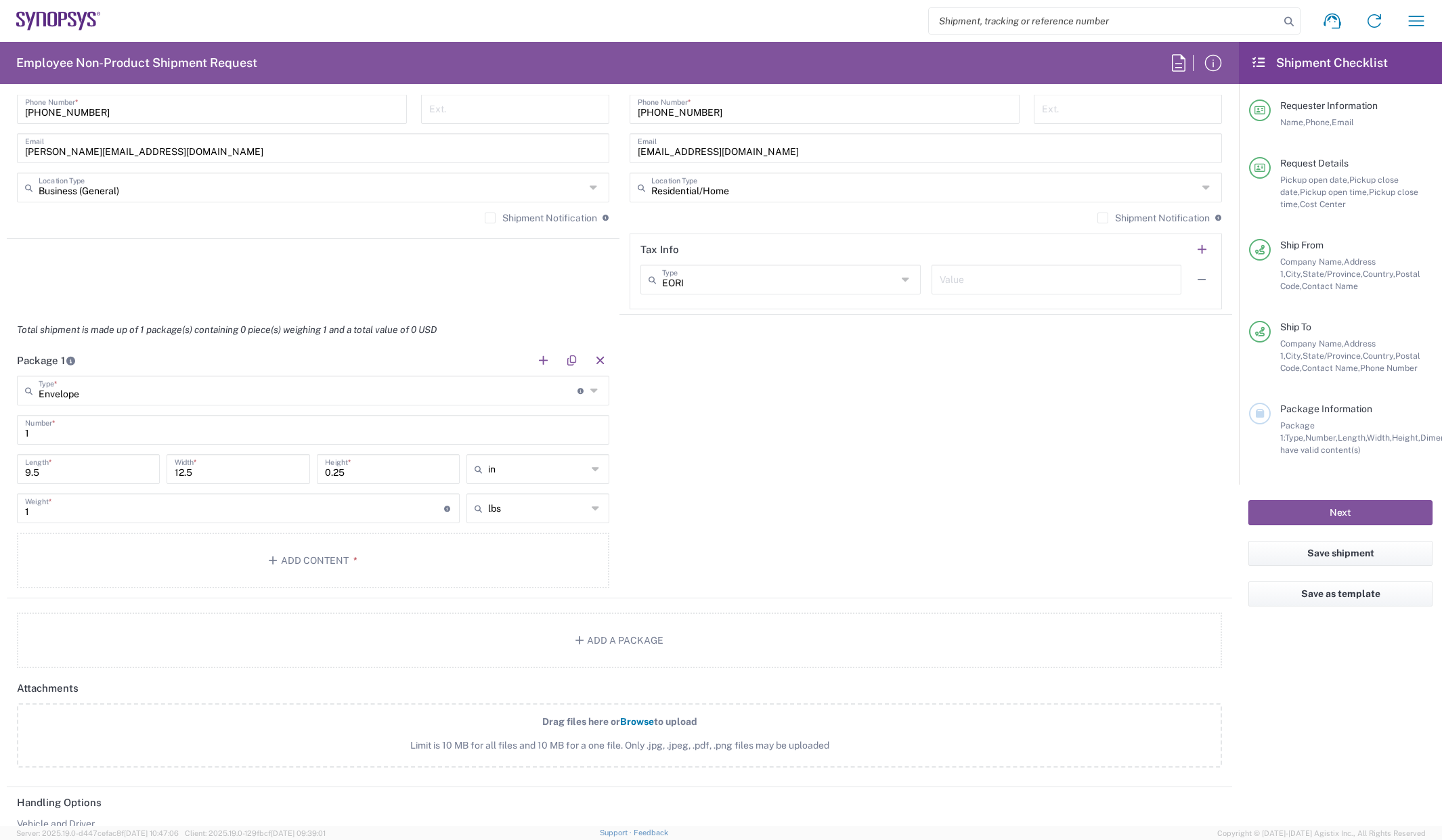
scroll to position [1016, 0]
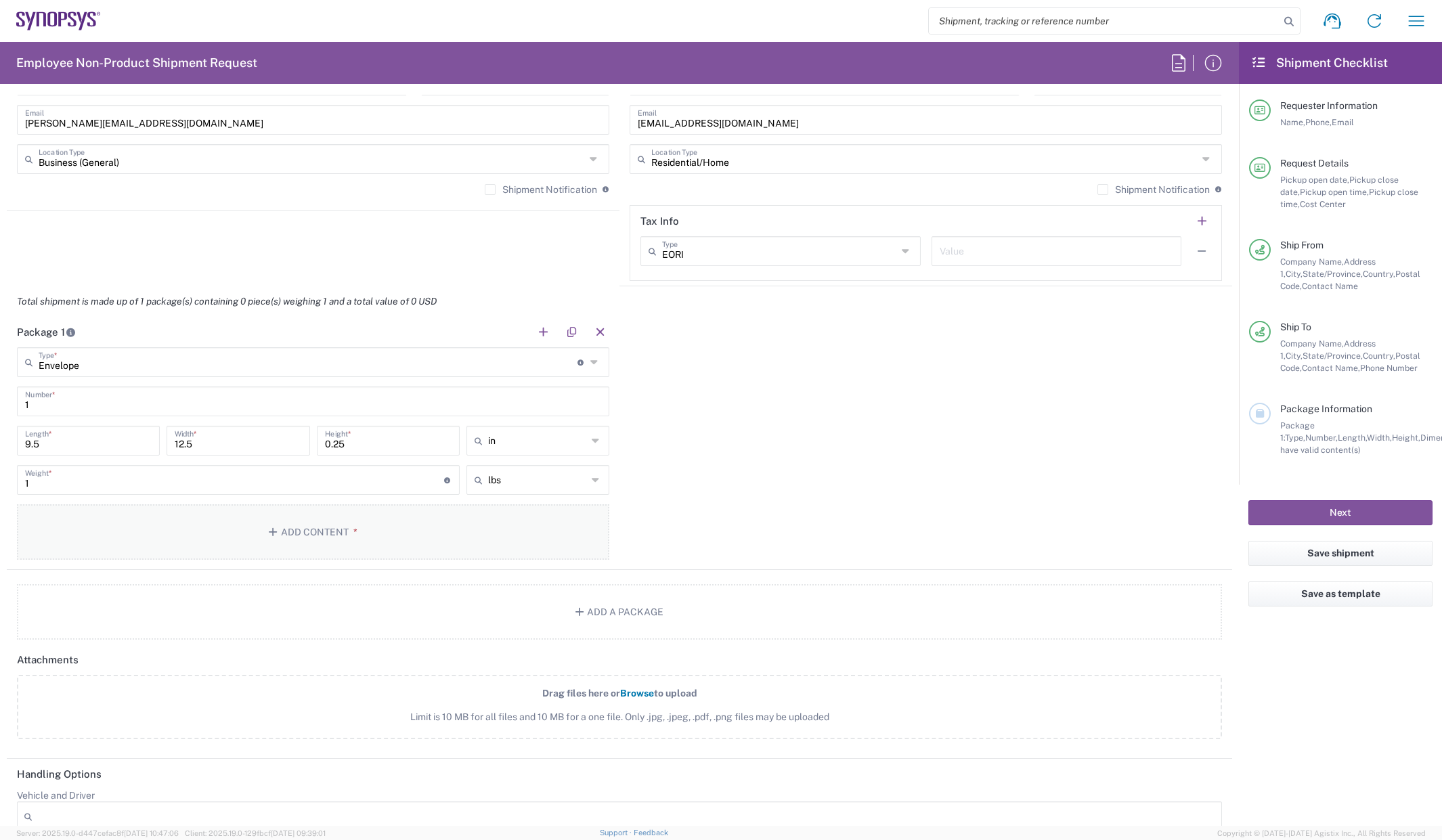
click at [304, 532] on button "Add Content *" at bounding box center [313, 532] width 592 height 55
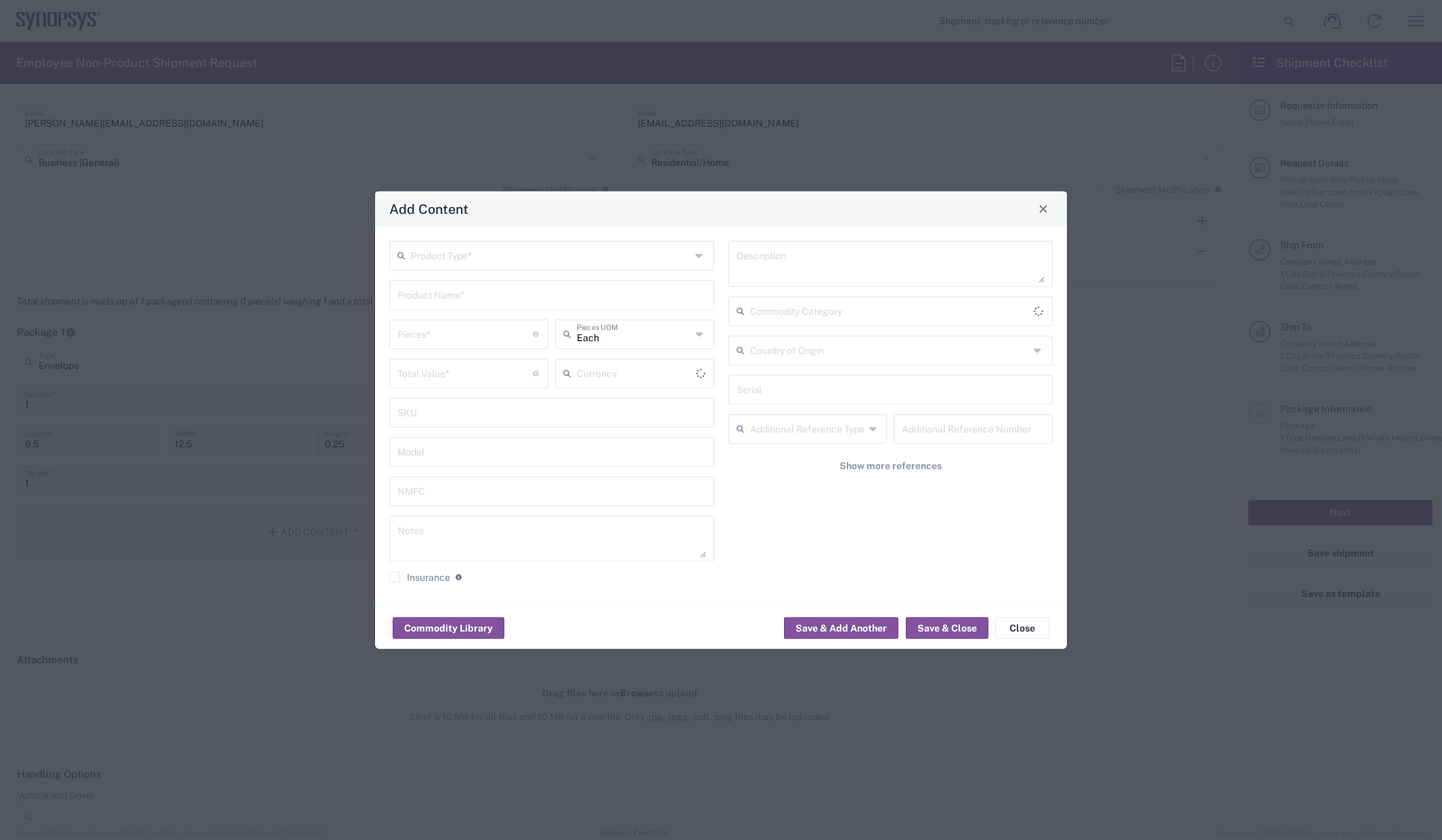
type input "US Dollar"
click at [584, 268] on div "Product Type *" at bounding box center [551, 255] width 325 height 29
click at [455, 282] on span "Documents" at bounding box center [551, 284] width 322 height 21
type input "Documents"
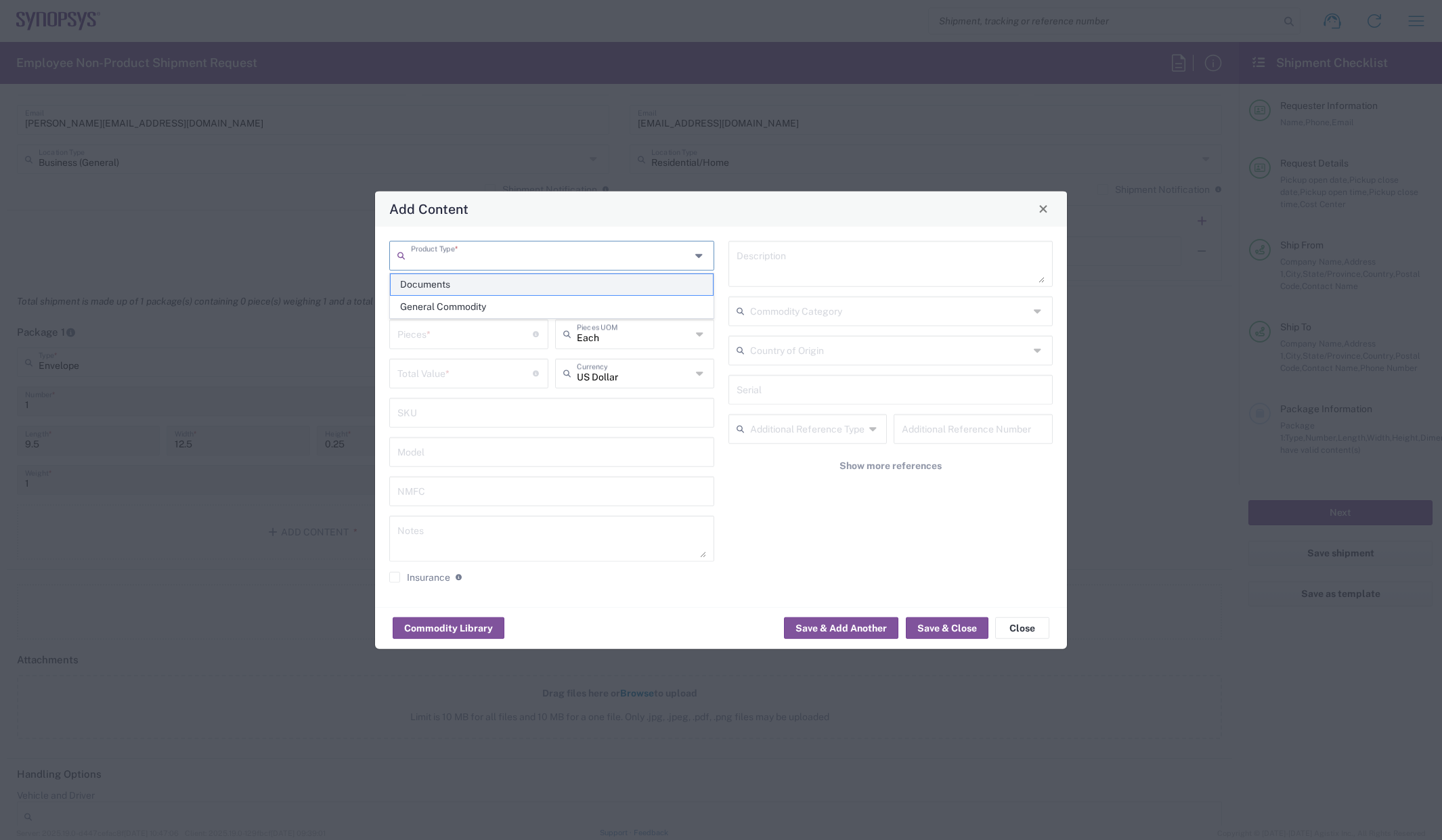
type input "1"
type textarea "Documents"
click at [942, 628] on button "Save & Close" at bounding box center [948, 628] width 83 height 22
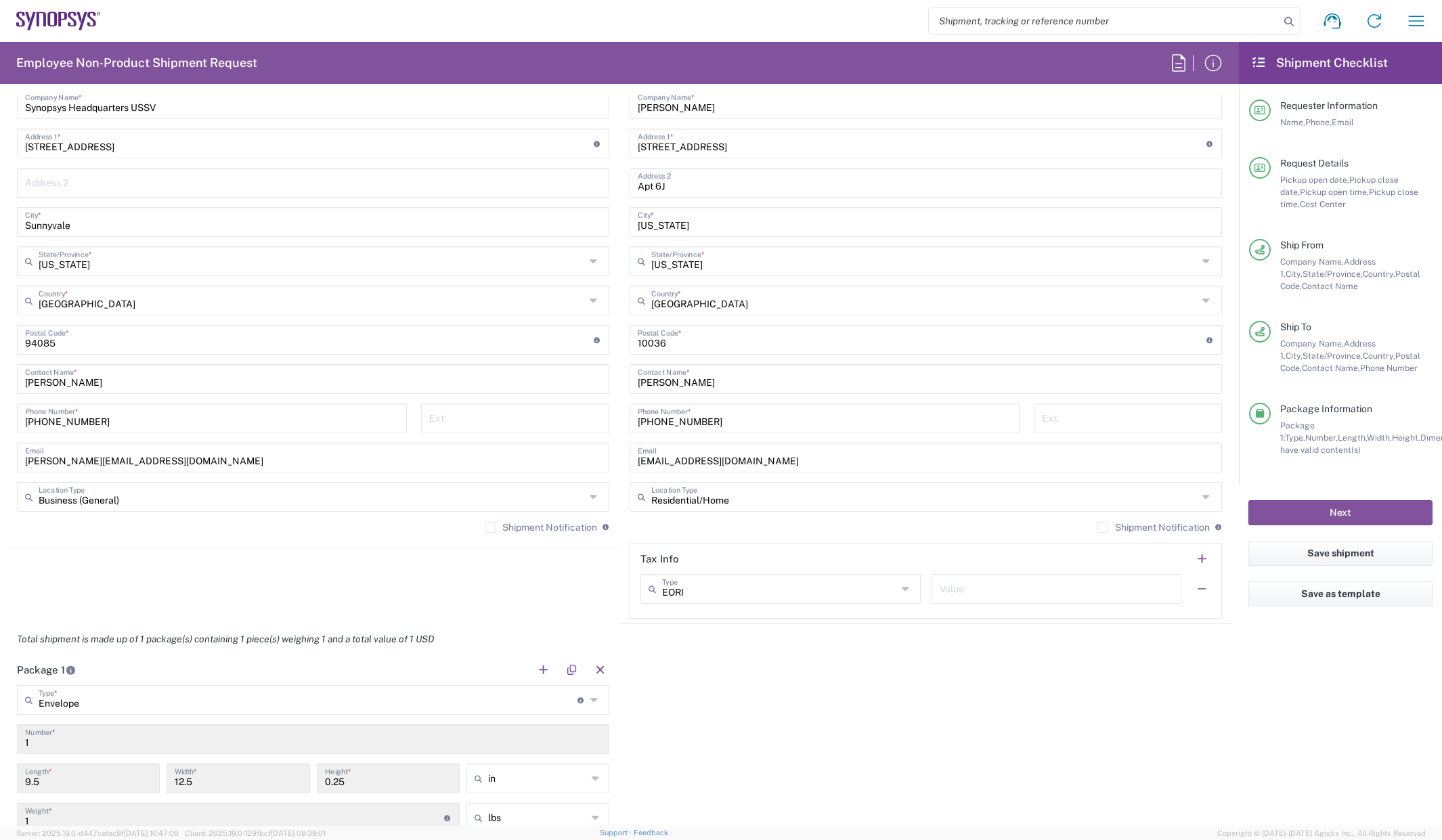
scroll to position [683, 0]
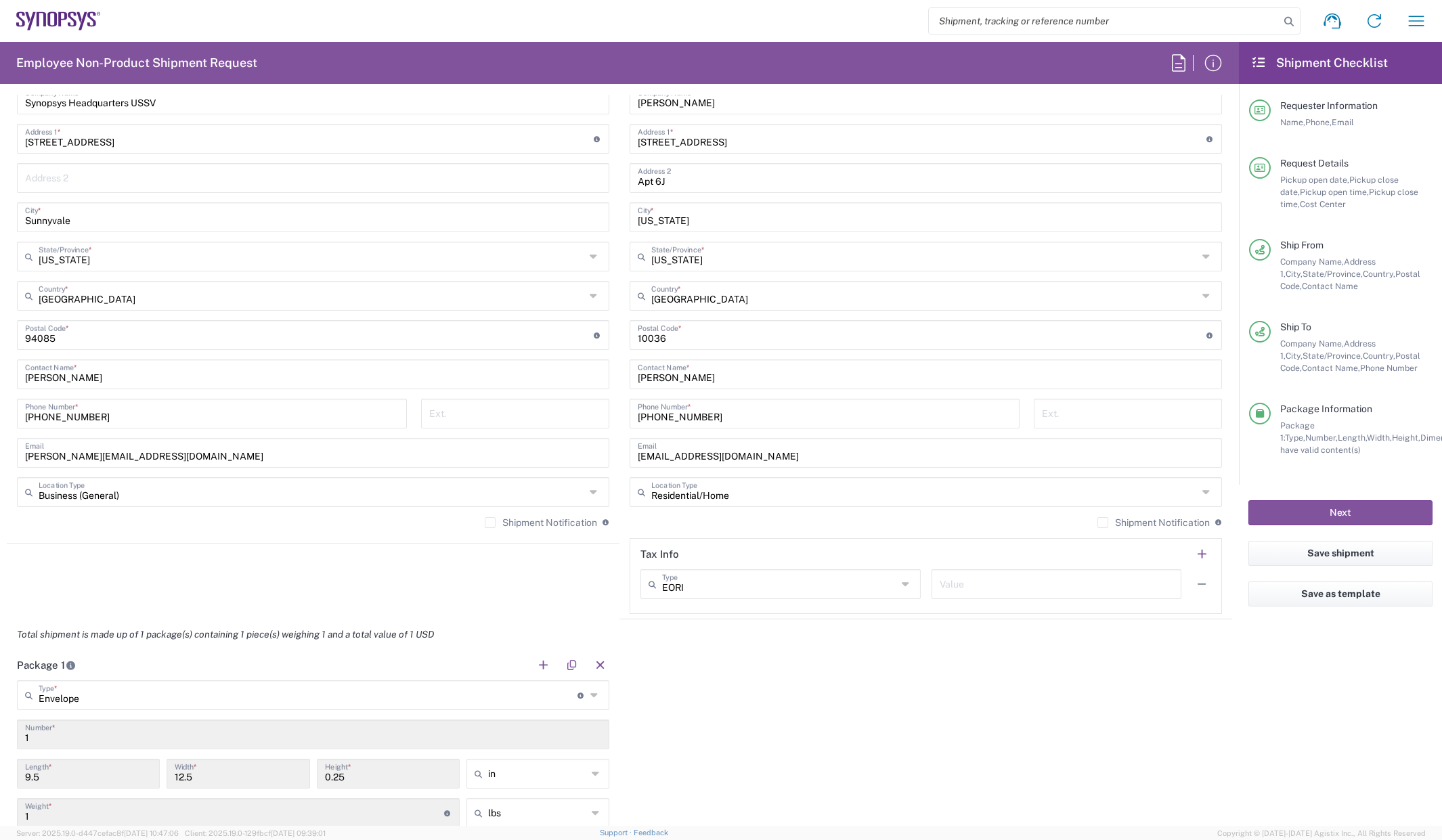
click at [485, 522] on label "Shipment Notification" at bounding box center [541, 522] width 112 height 11
click at [490, 523] on input "Shipment Notification" at bounding box center [490, 523] width 0 height 0
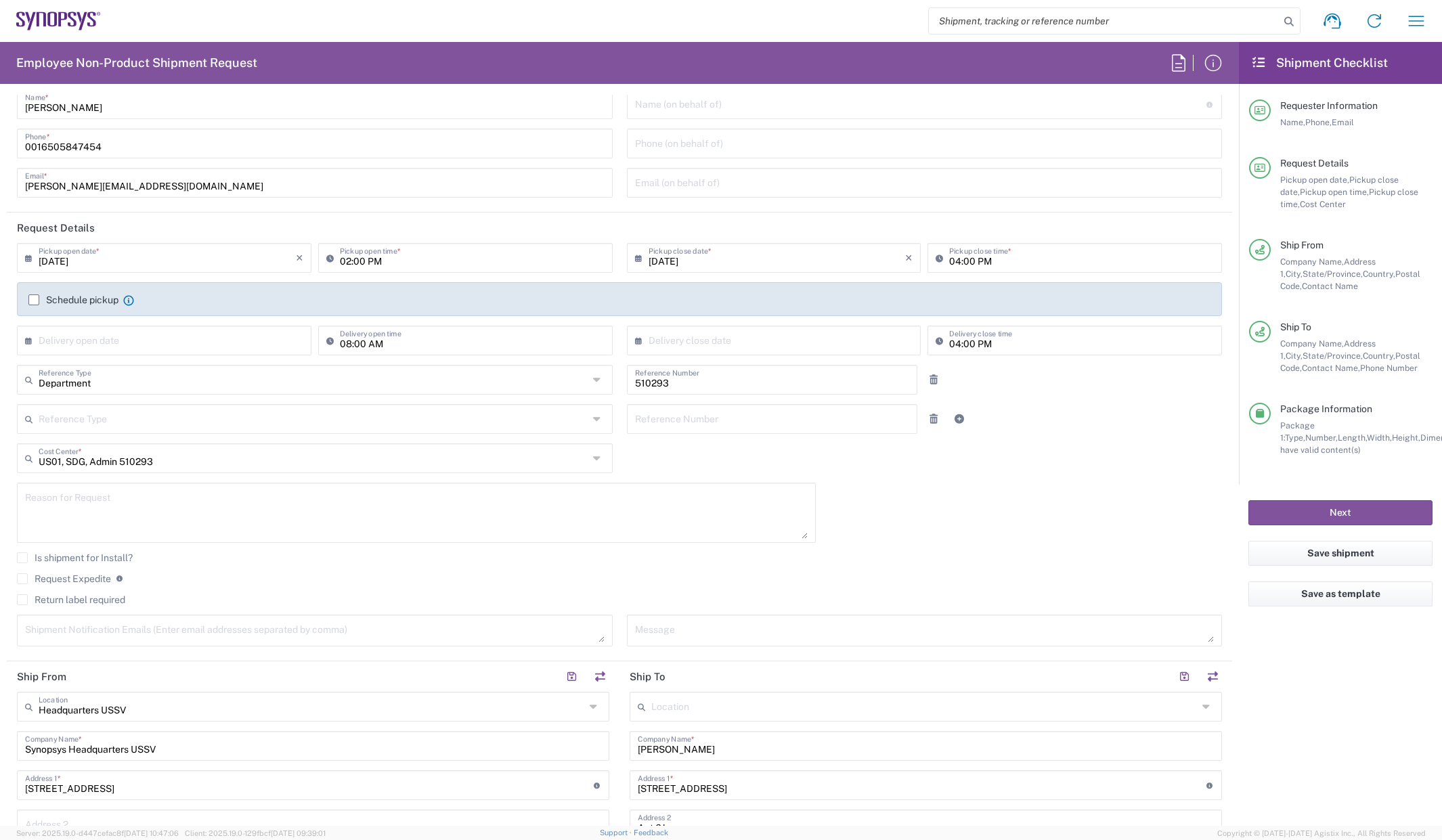
scroll to position [6, 0]
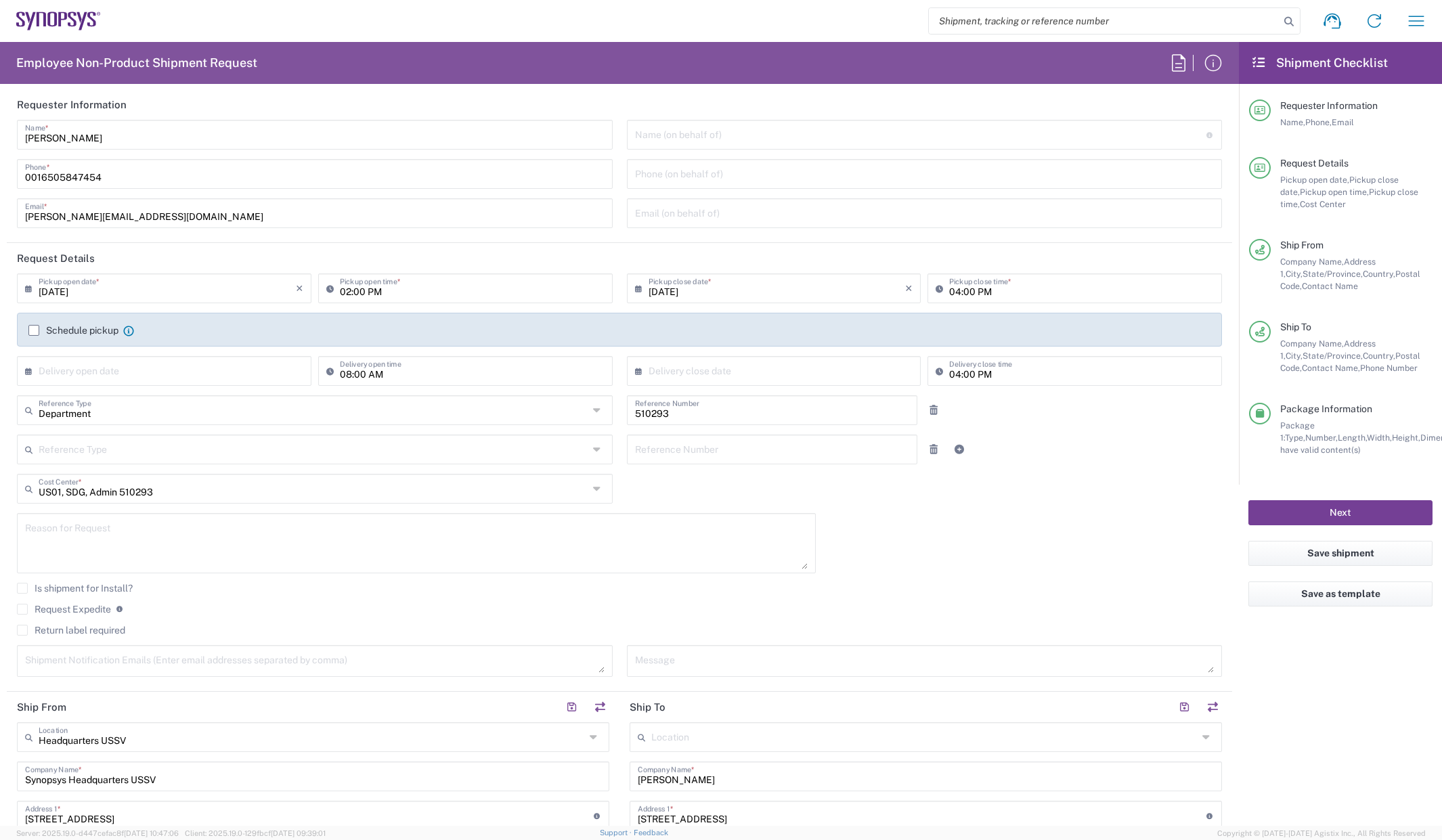
click at [1295, 513] on button "Next" at bounding box center [1340, 513] width 184 height 25
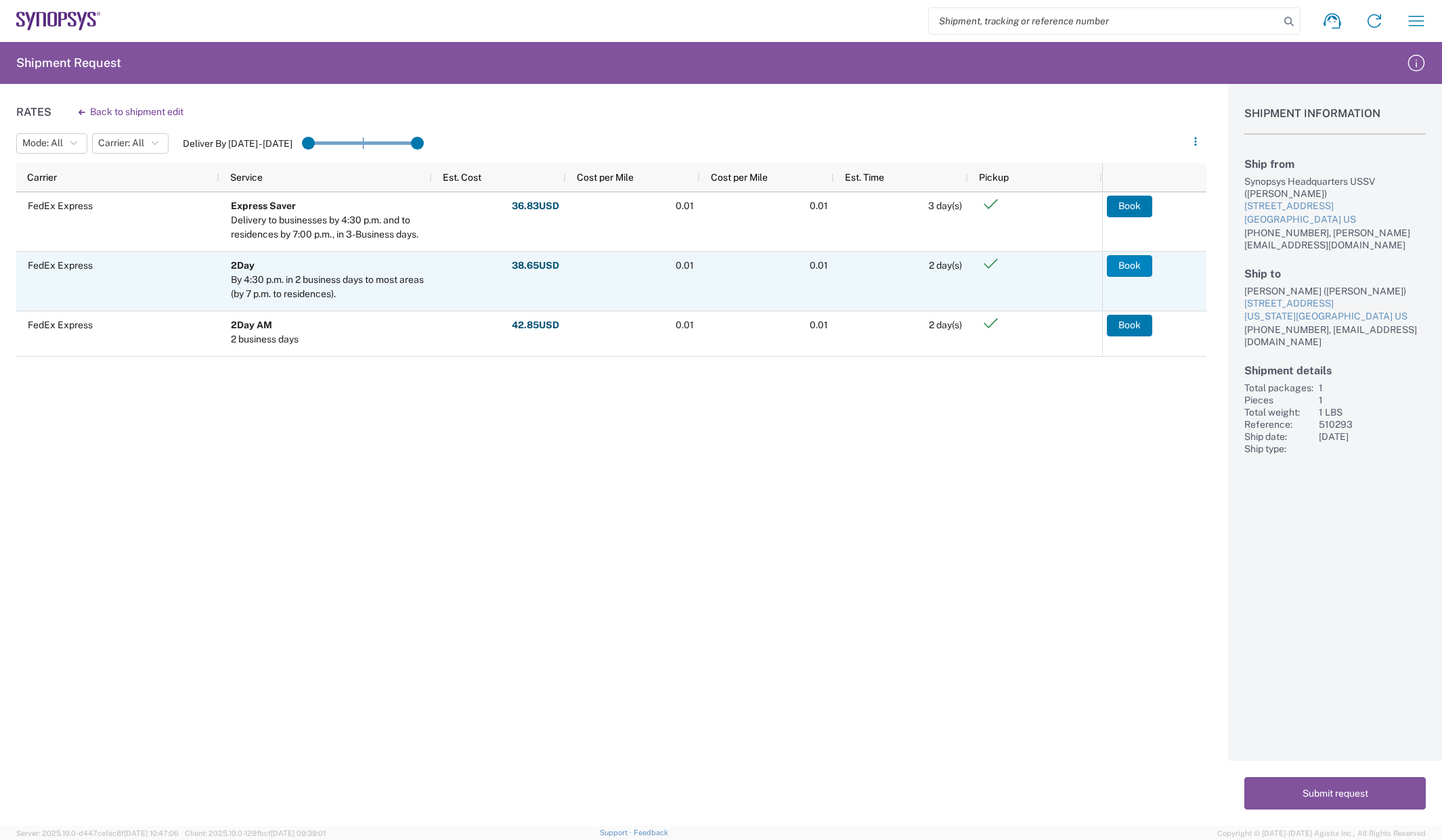
click at [1125, 265] on button "Book" at bounding box center [1129, 265] width 46 height 22
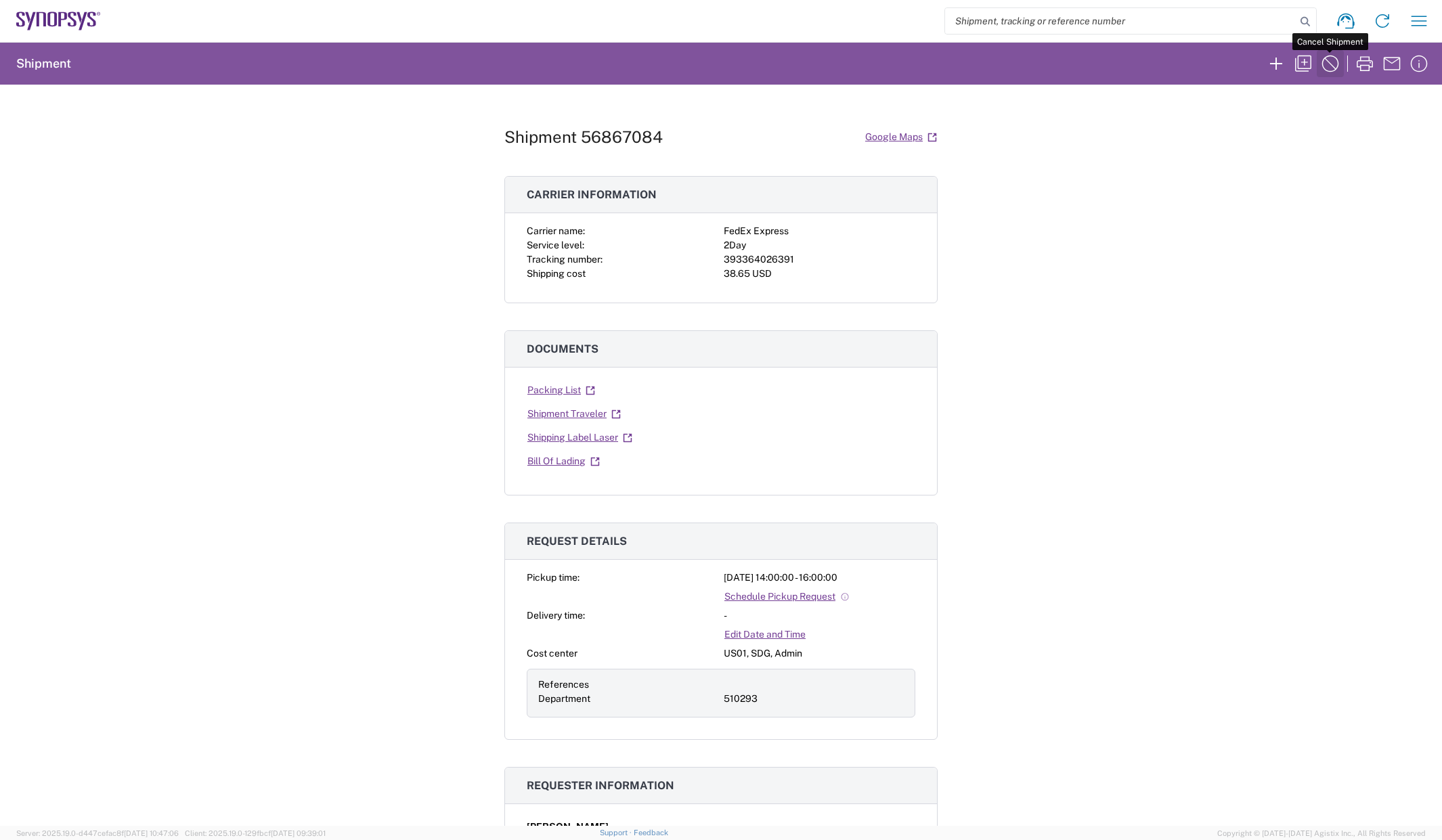
click at [1329, 63] on icon "button" at bounding box center [1330, 64] width 17 height 17
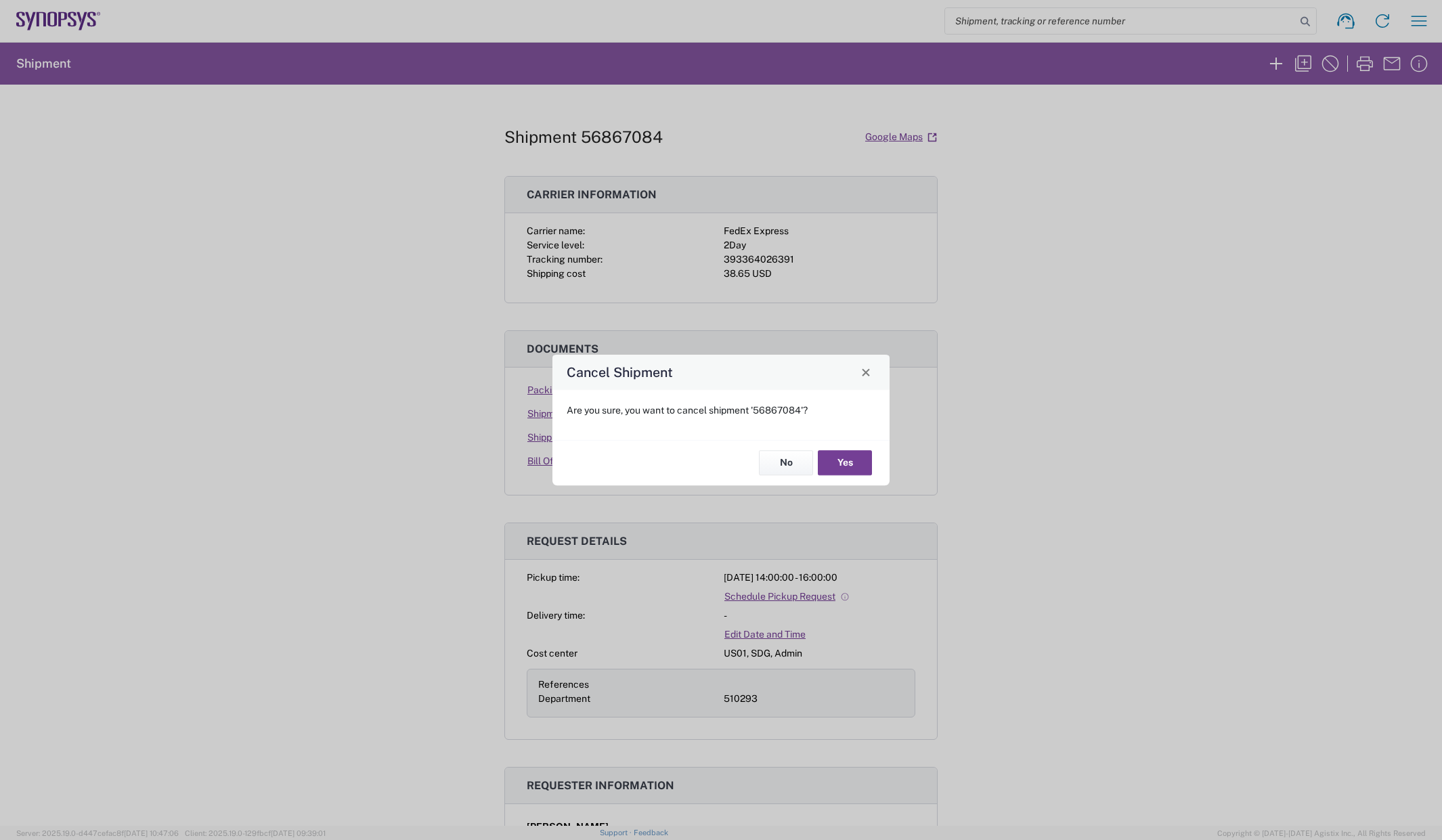
click at [850, 459] on button "Yes" at bounding box center [844, 464] width 54 height 25
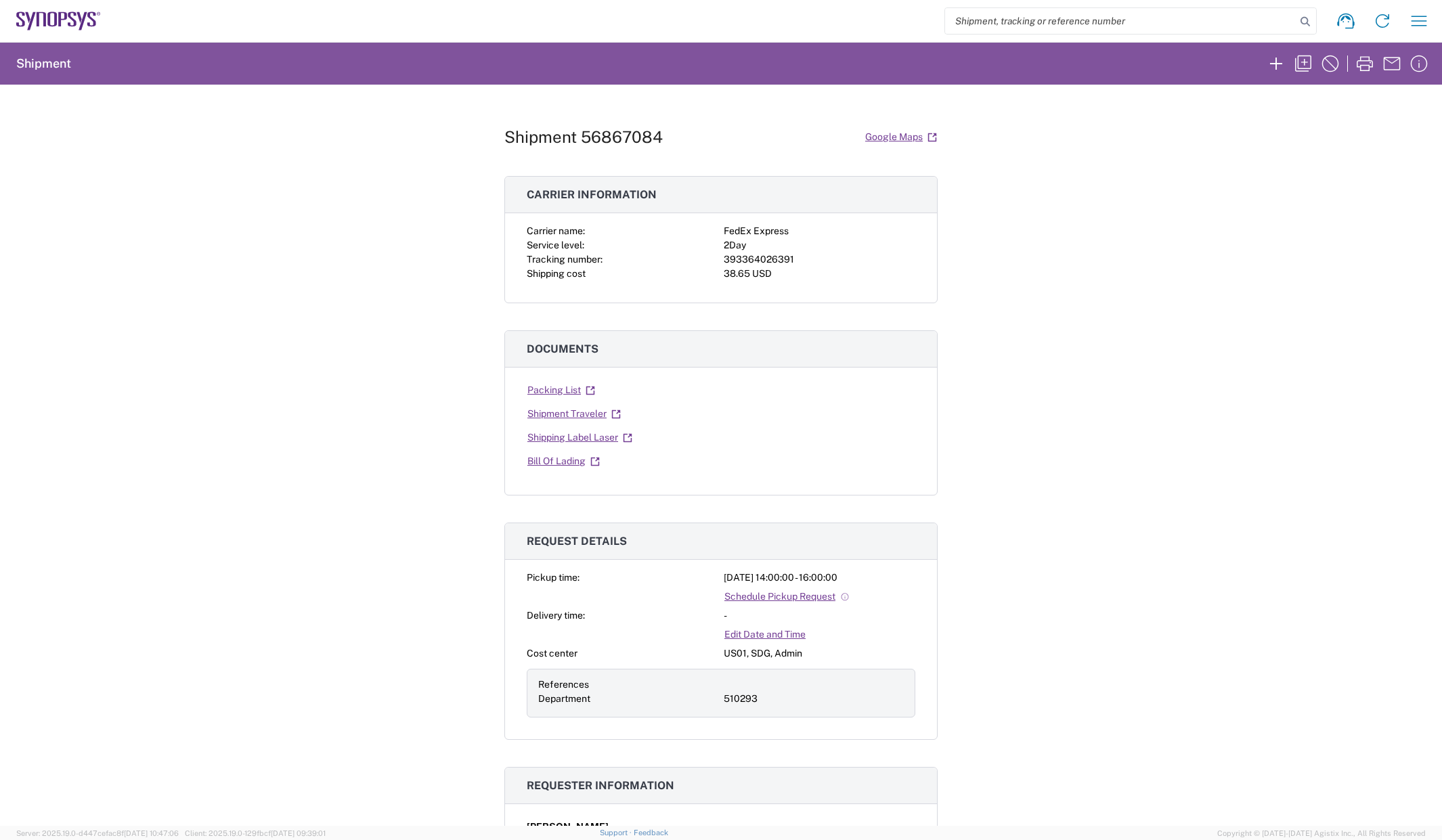
click at [1389, 257] on div "Shipment 56867084 Google Maps Carrier information Carrier name: FedEx Express S…" at bounding box center [721, 454] width 1442 height 741
